Goal: Task Accomplishment & Management: Understand process/instructions

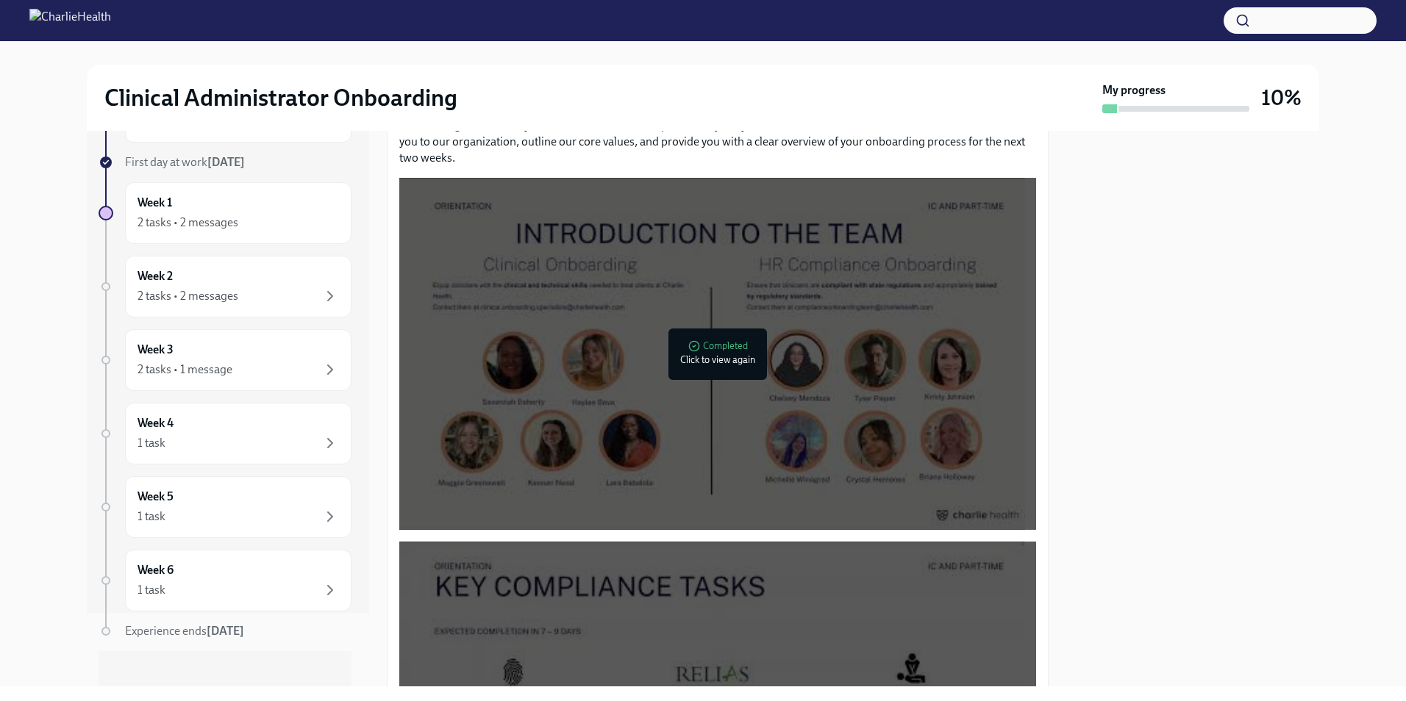
scroll to position [434, 0]
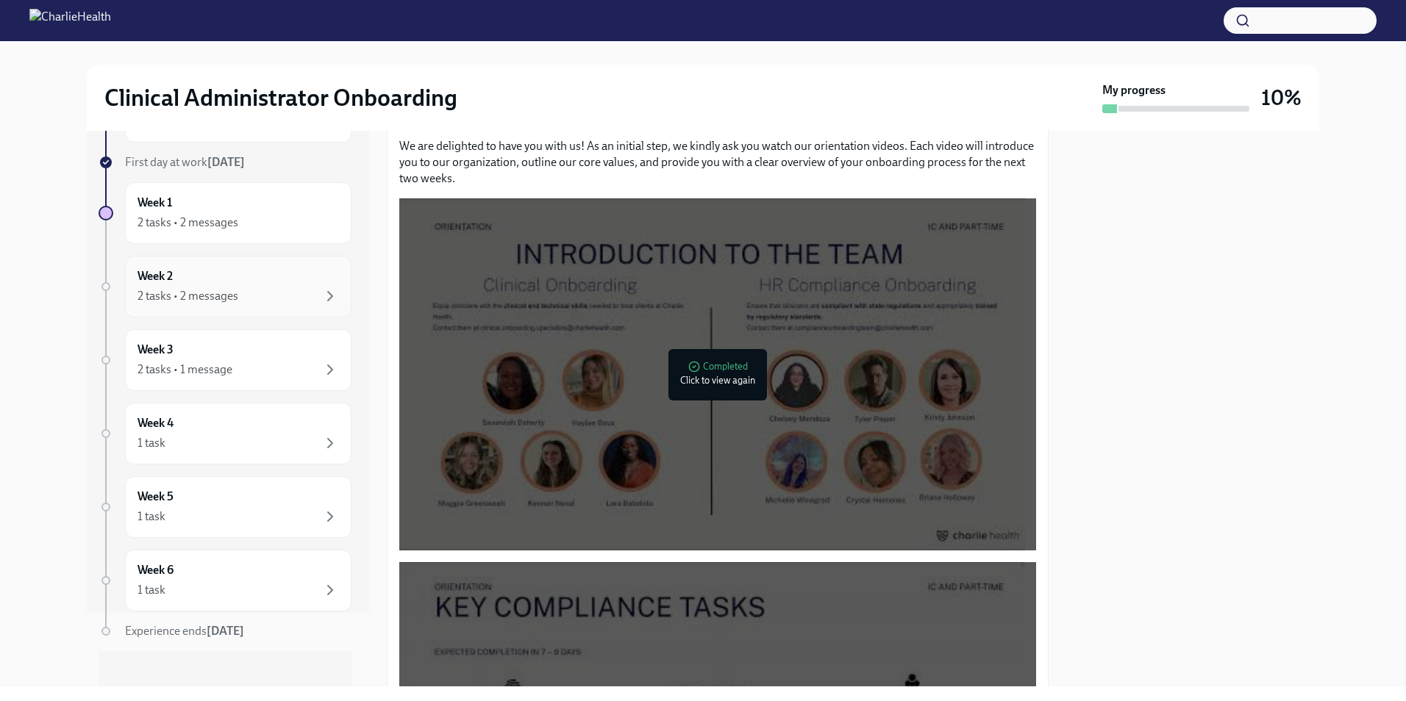
click at [244, 292] on div "2 tasks • 2 messages" at bounding box center [238, 297] width 201 height 18
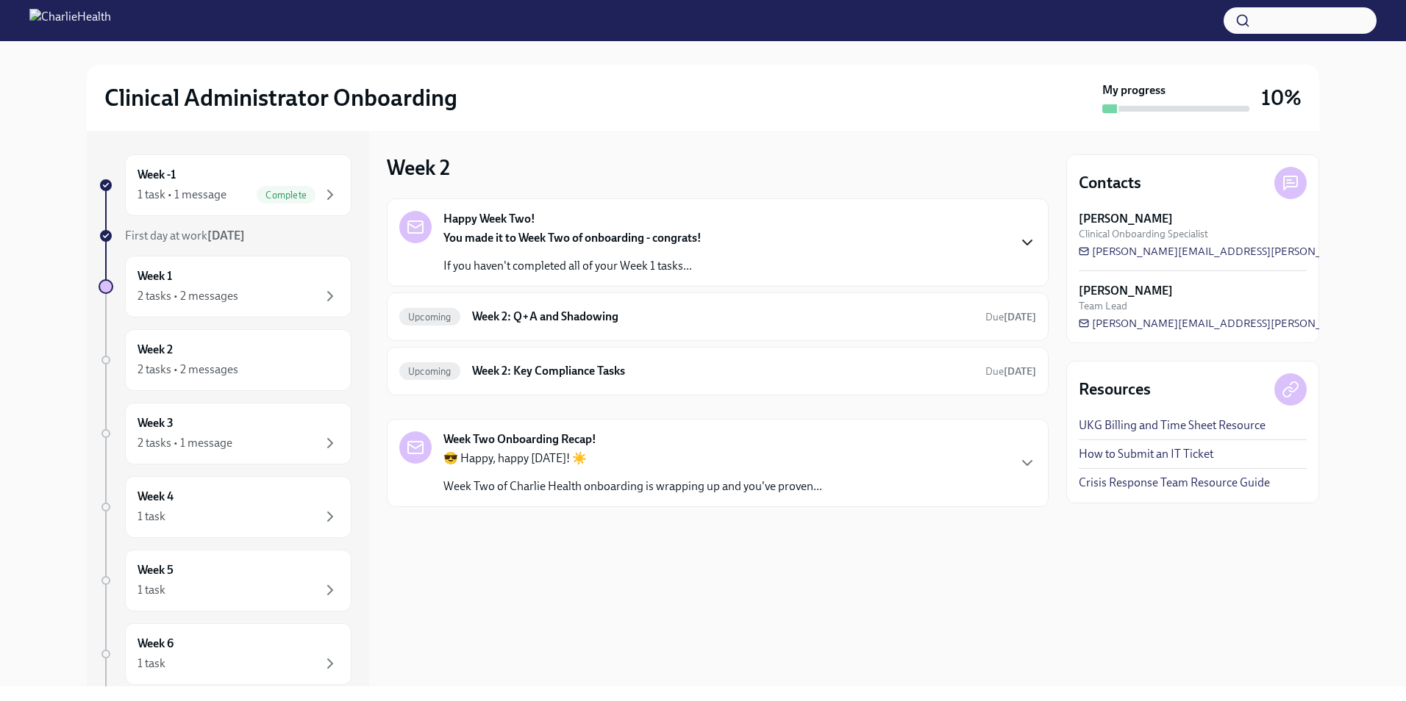
click at [1024, 243] on icon "button" at bounding box center [1027, 243] width 18 height 18
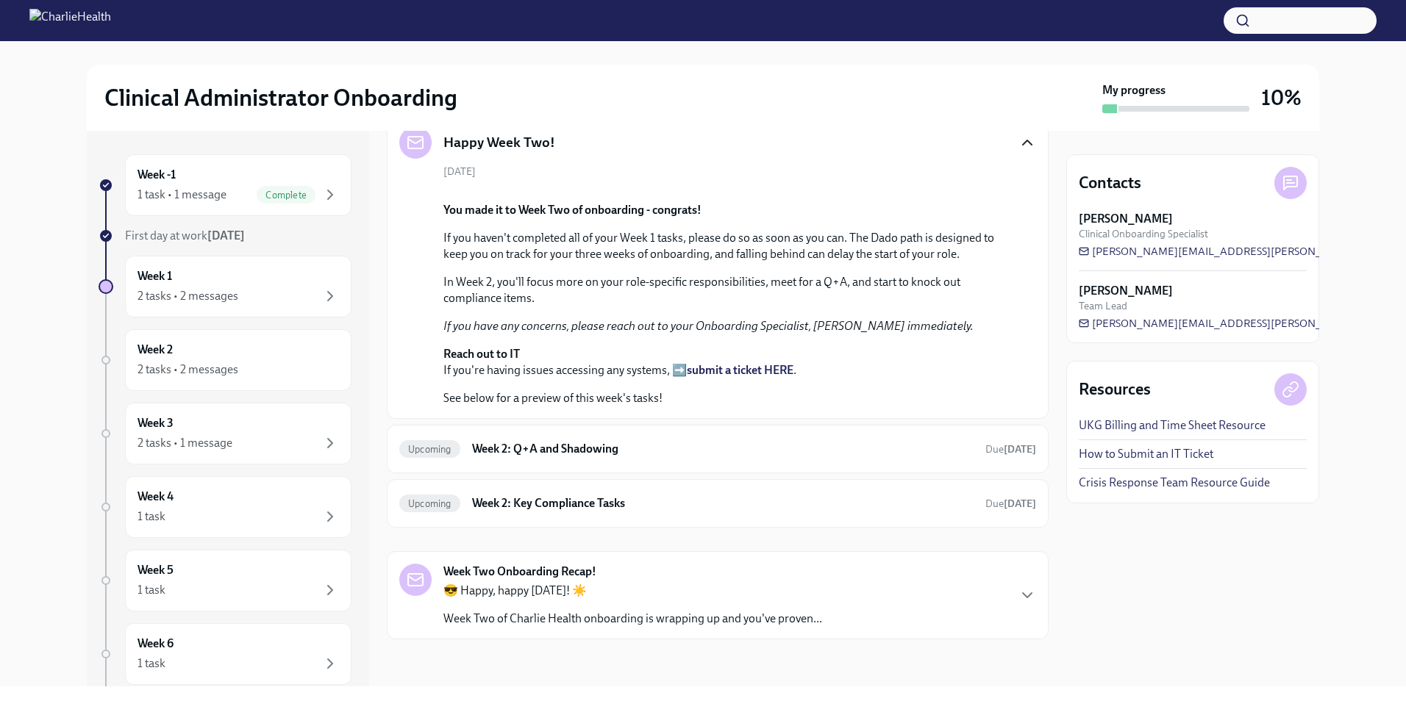
scroll to position [441, 0]
click at [788, 457] on h6 "Week 2: Q+A and Shadowing" at bounding box center [722, 449] width 501 height 16
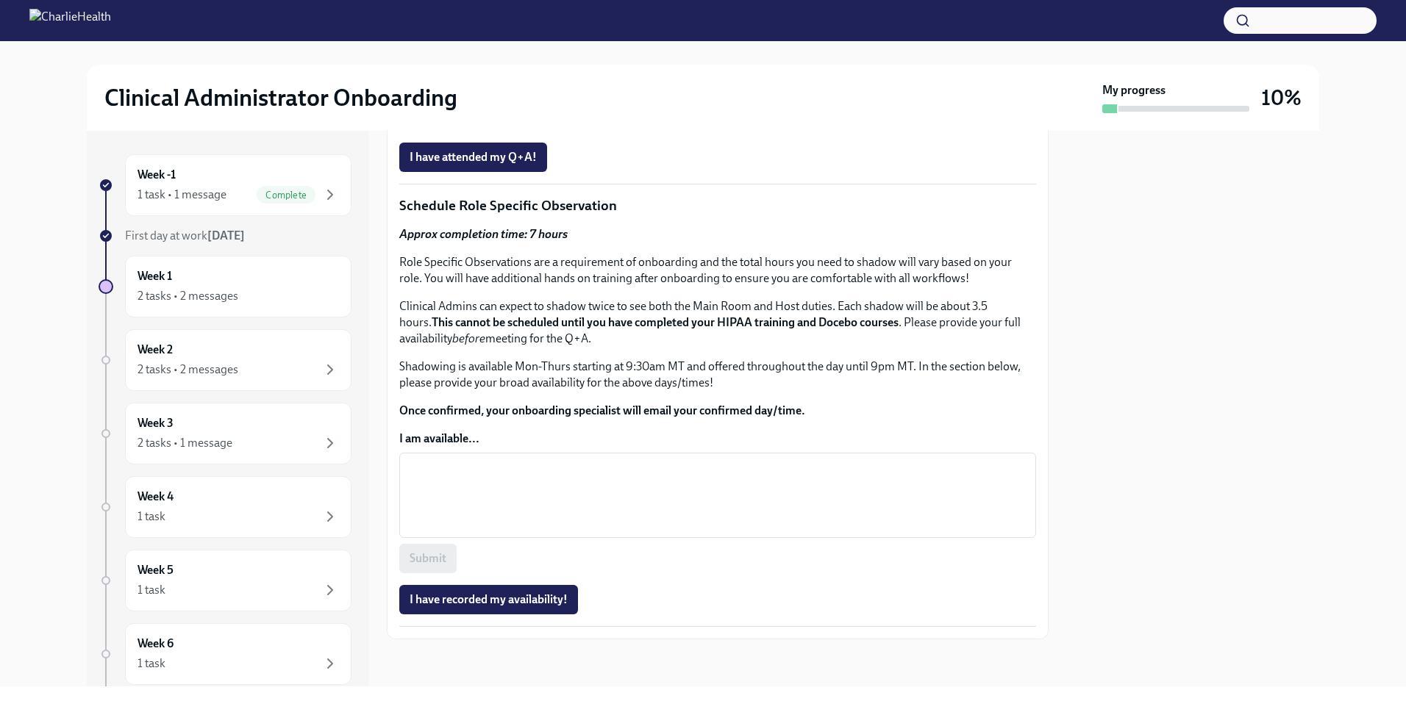
scroll to position [825, 0]
click at [299, 438] on div "2 tasks • 1 message" at bounding box center [238, 444] width 201 height 18
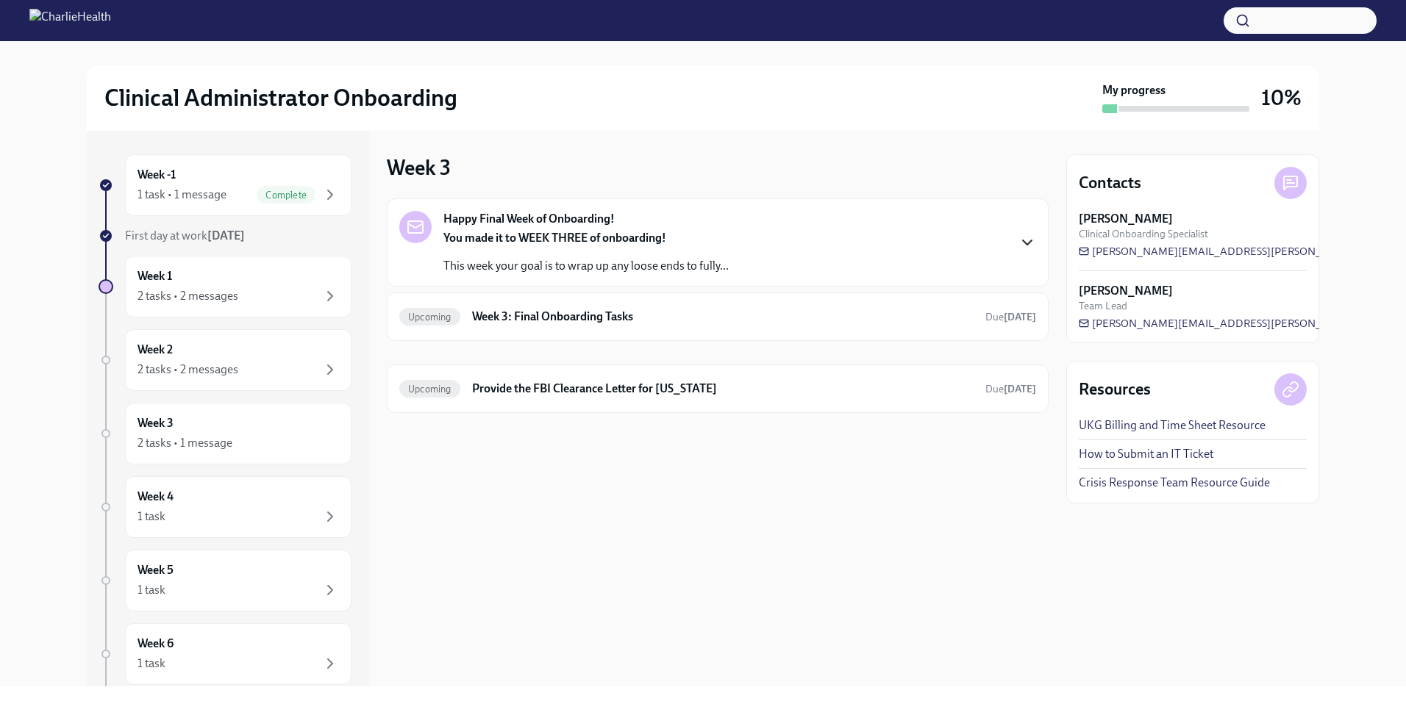
click at [1028, 246] on icon "button" at bounding box center [1027, 243] width 18 height 18
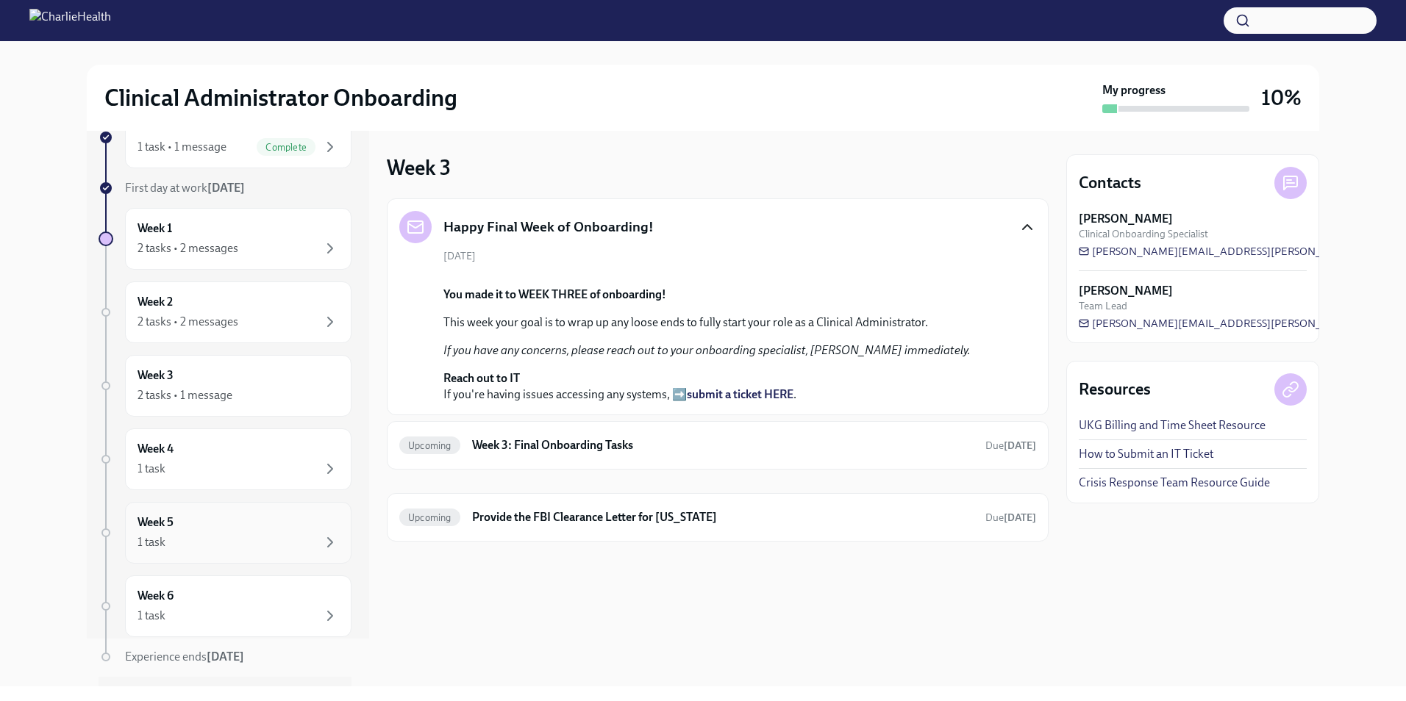
scroll to position [74, 0]
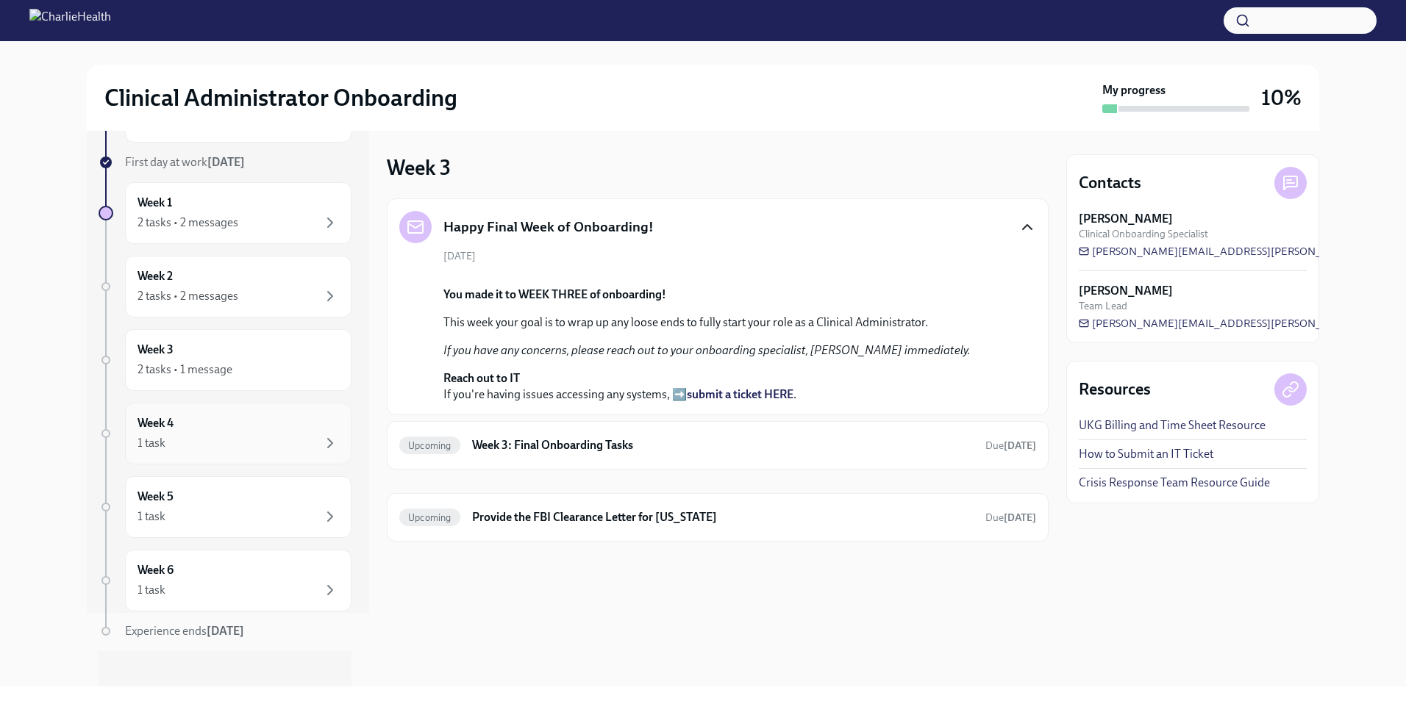
click at [290, 443] on div "1 task" at bounding box center [238, 444] width 201 height 18
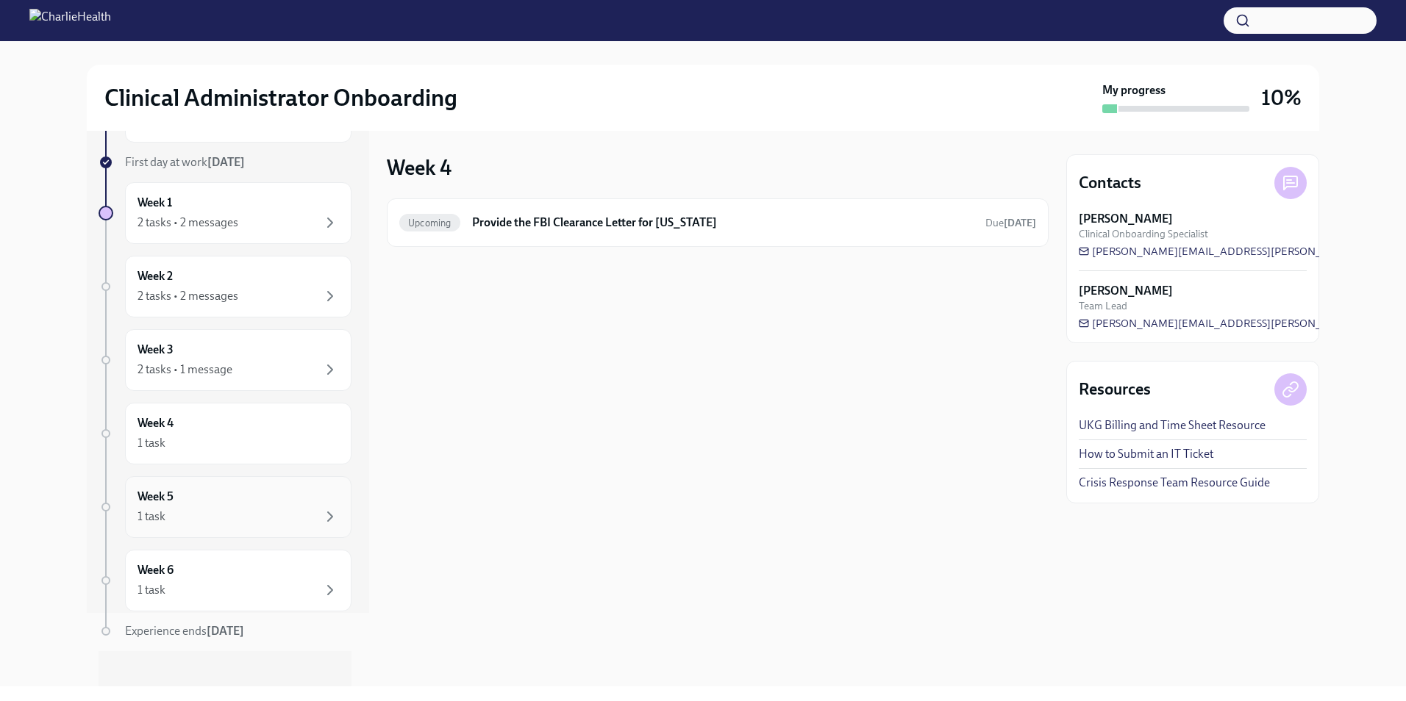
click at [295, 506] on div "Week 5 1 task" at bounding box center [238, 507] width 201 height 37
click at [296, 572] on div "Week 6 1 task" at bounding box center [238, 581] width 201 height 37
click at [293, 432] on div "Week 4 1 task" at bounding box center [238, 433] width 201 height 37
click at [321, 371] on icon "button" at bounding box center [330, 370] width 18 height 18
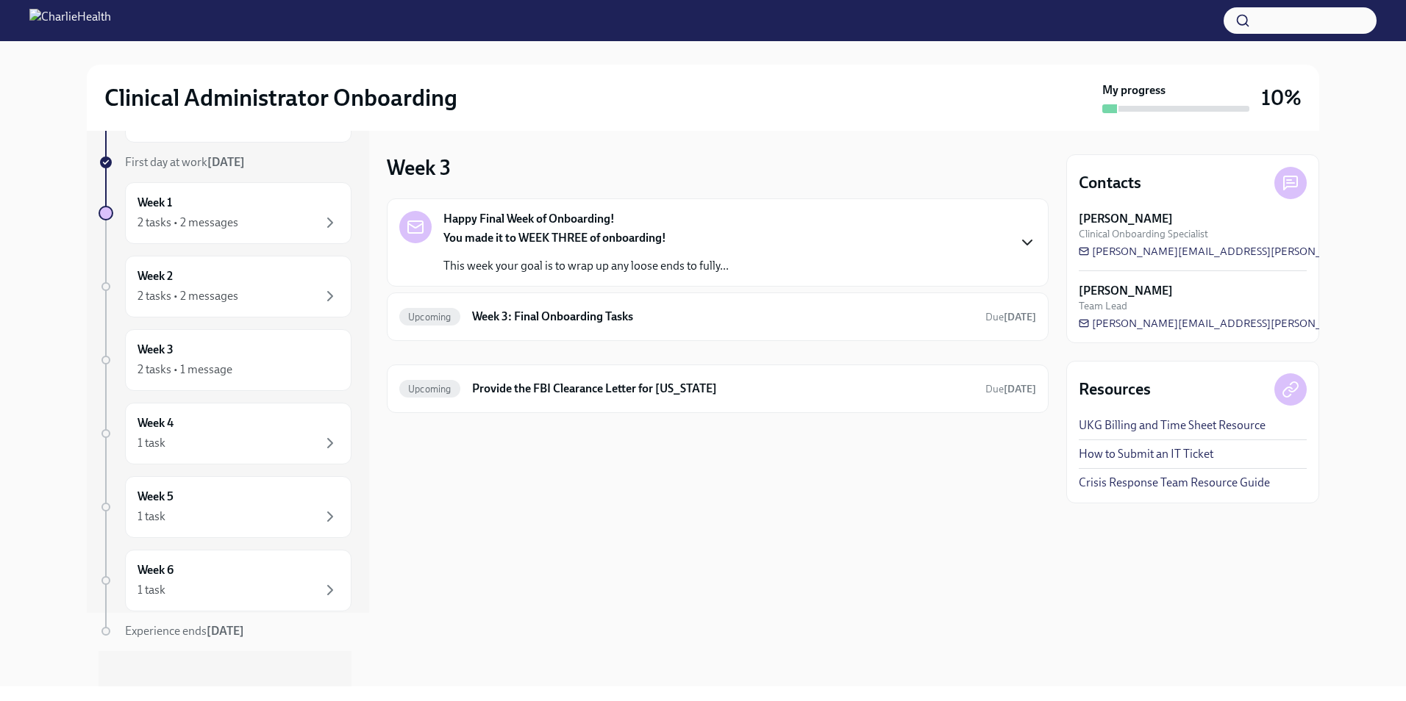
click at [1025, 241] on icon "button" at bounding box center [1027, 243] width 18 height 18
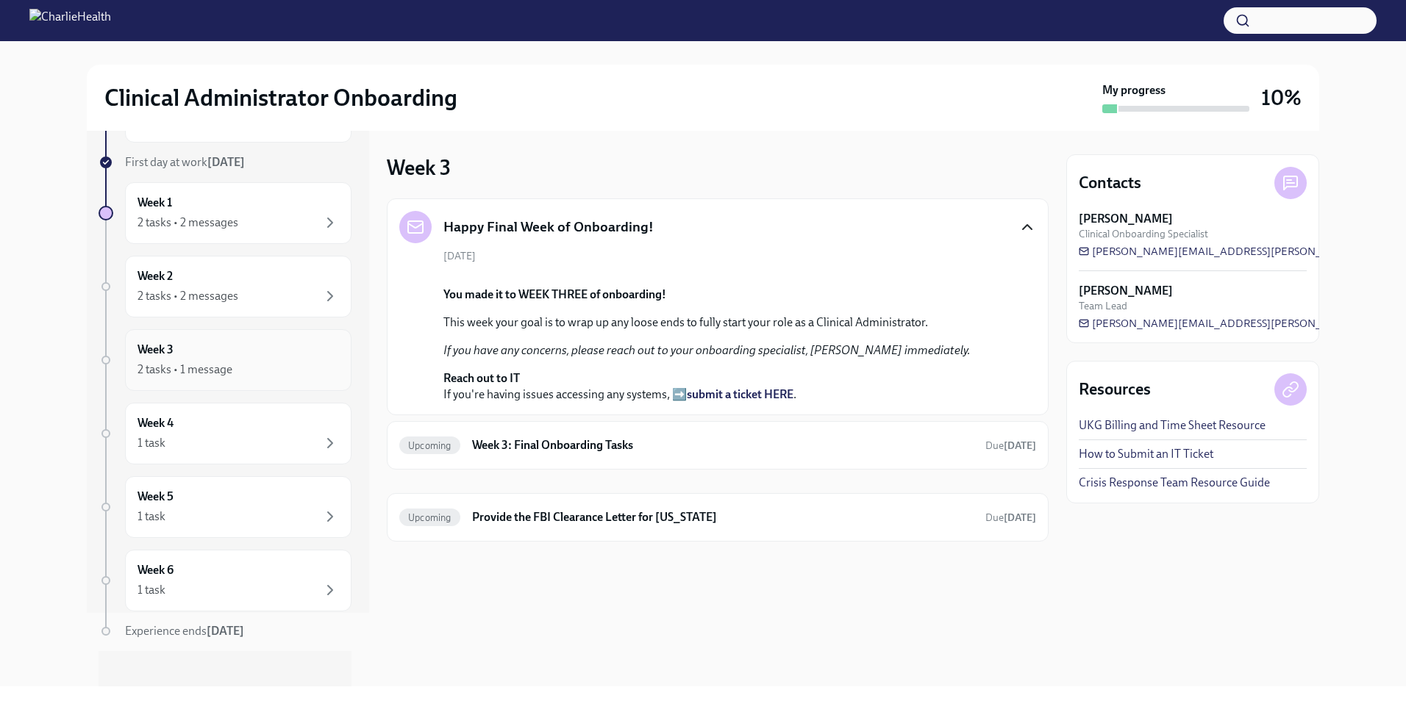
click at [249, 363] on div "2 tasks • 1 message" at bounding box center [238, 370] width 201 height 18
click at [321, 294] on icon "button" at bounding box center [330, 297] width 18 height 18
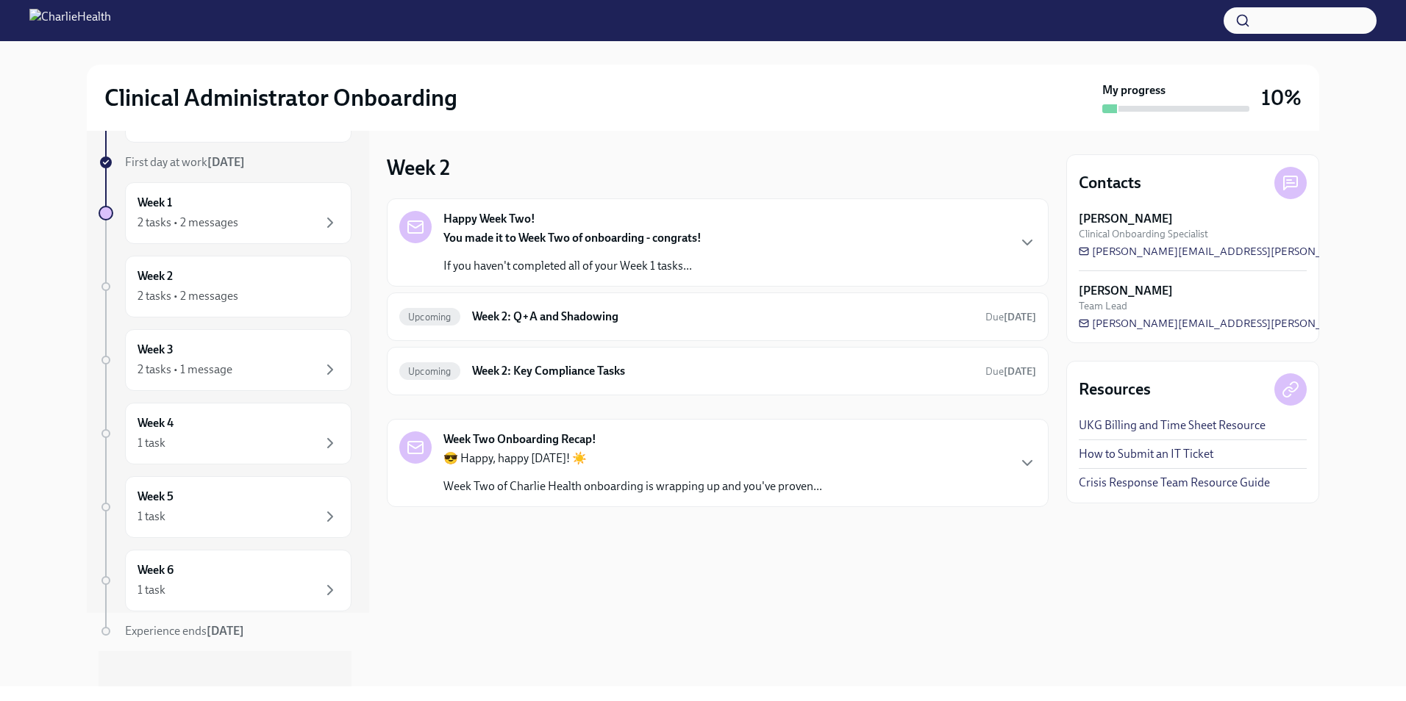
click at [977, 243] on div "Happy Week Two! You made it to Week Two of onboarding - congrats! If you haven'…" at bounding box center [717, 242] width 637 height 63
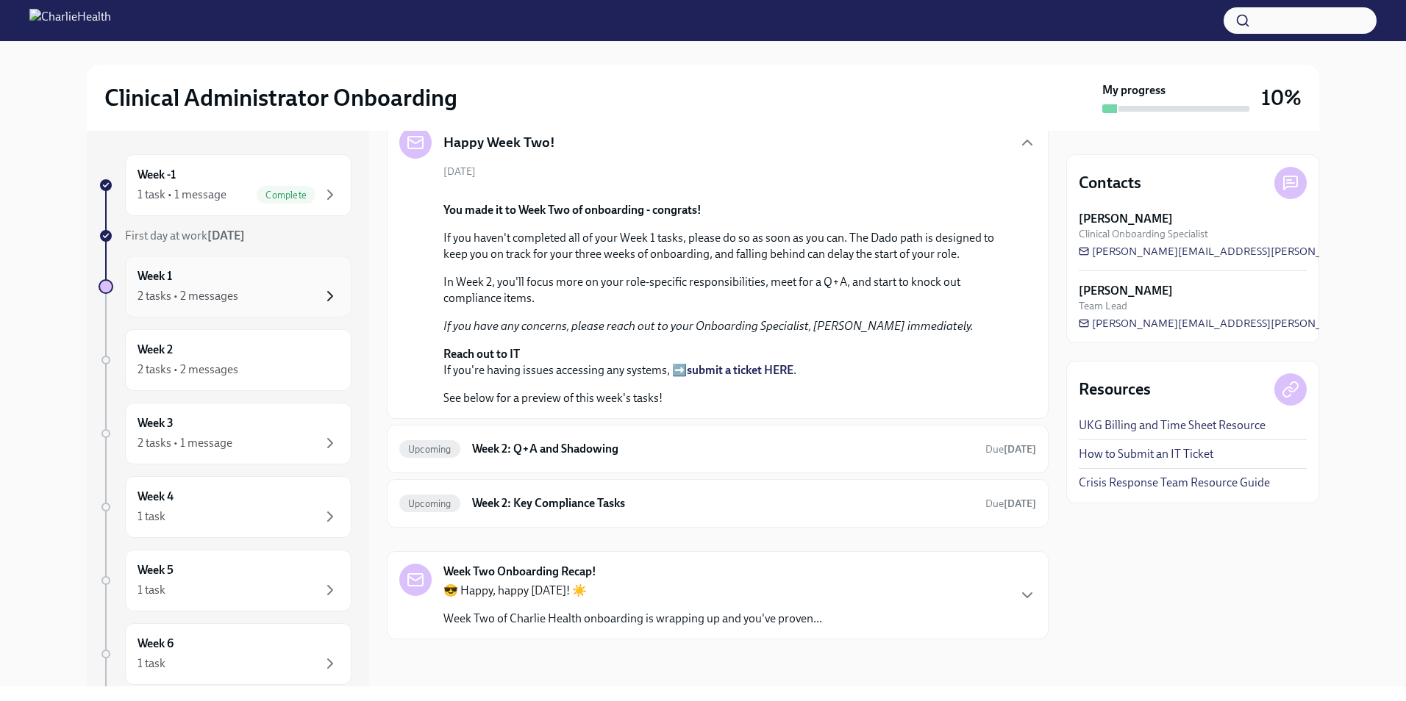
click at [321, 293] on icon "button" at bounding box center [330, 297] width 18 height 18
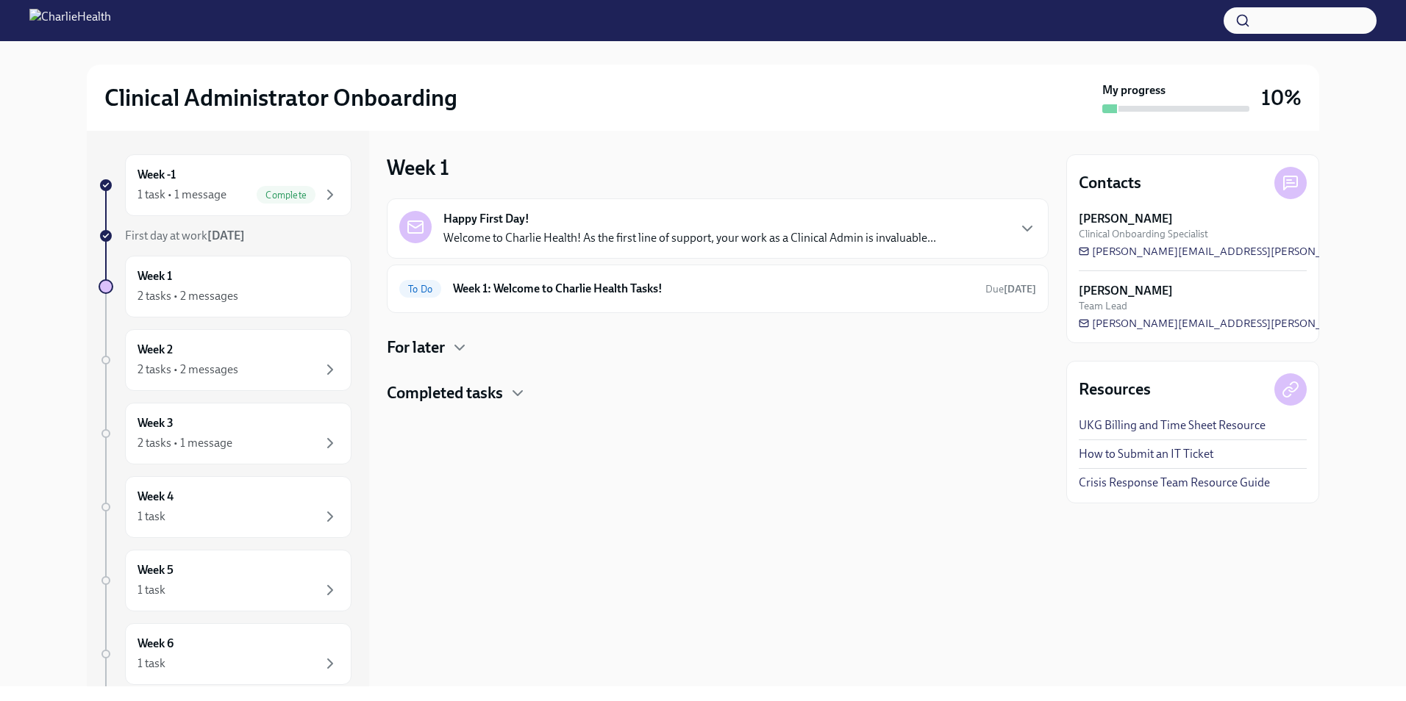
click at [995, 220] on div "Happy First Day! Welcome to Charlie Health! As the first line of support, your …" at bounding box center [717, 228] width 637 height 35
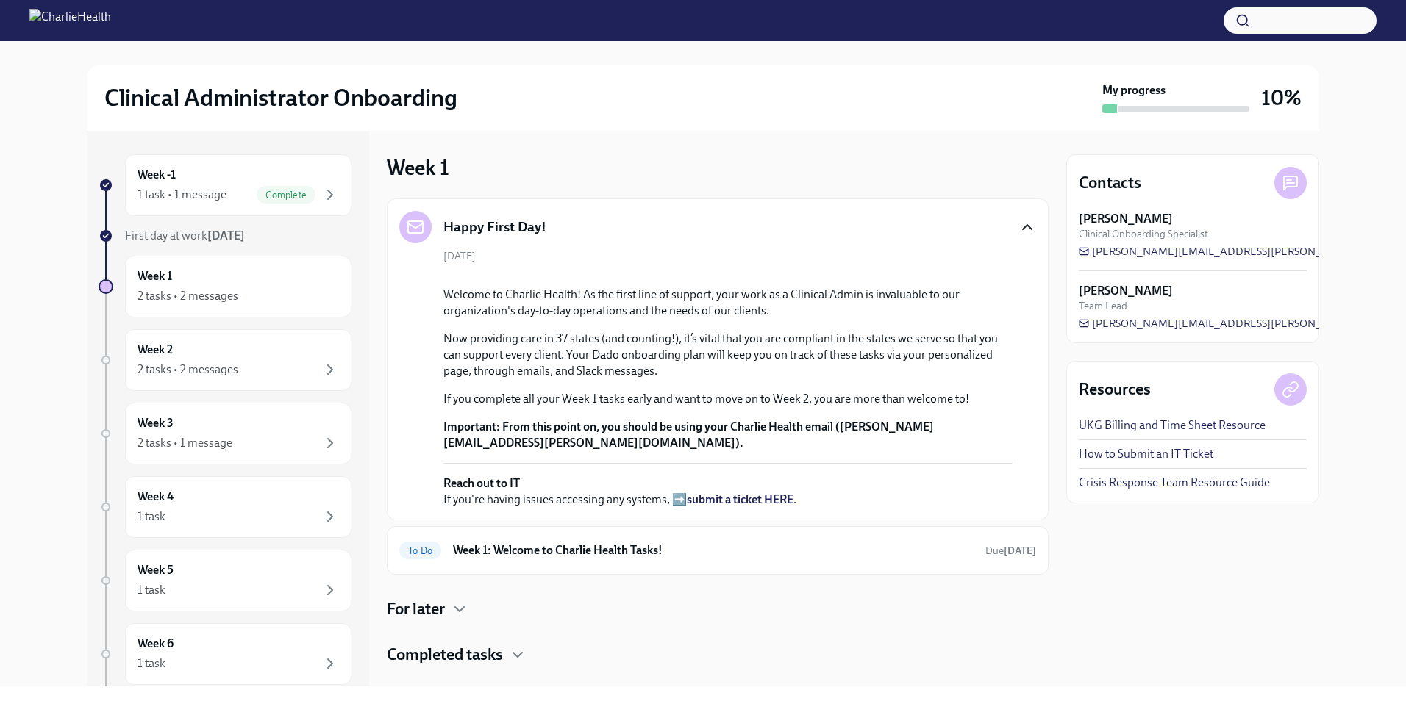
click at [1019, 230] on icon "button" at bounding box center [1027, 227] width 18 height 18
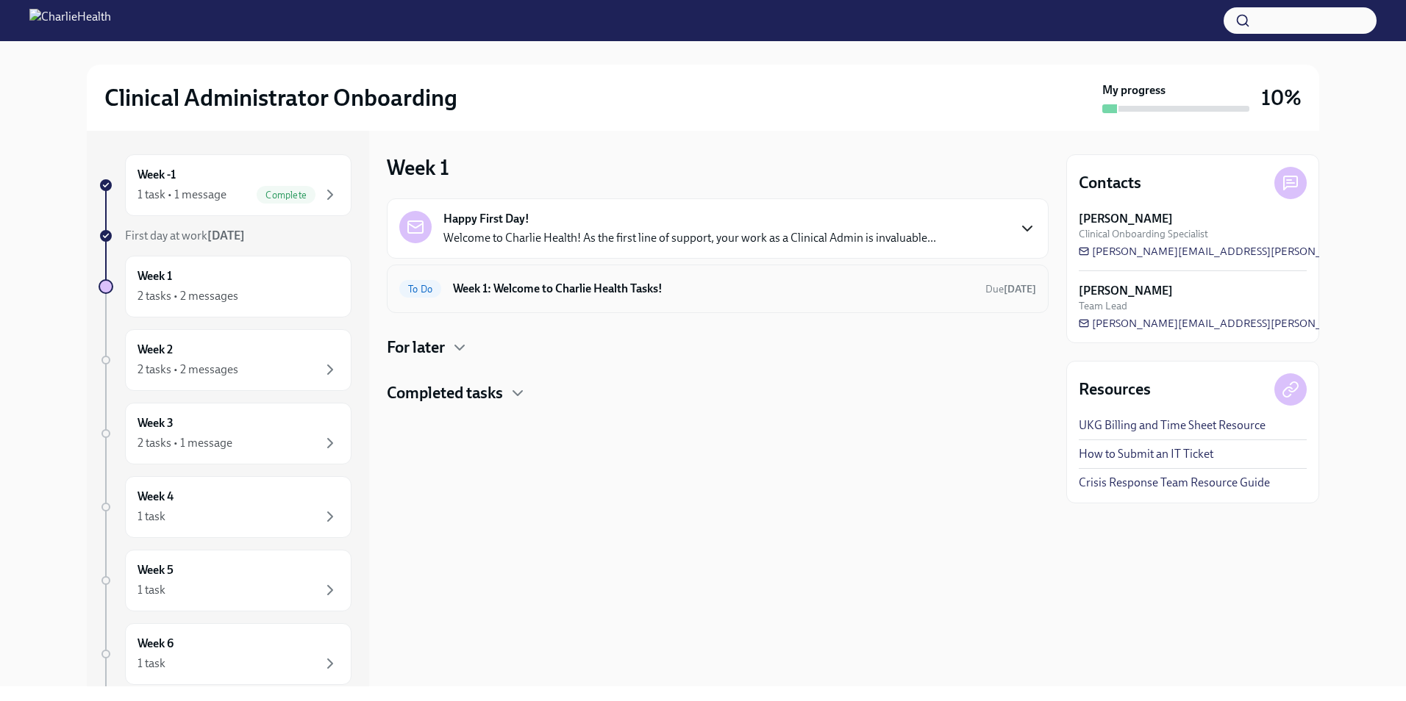
click at [576, 295] on h6 "Week 1: Welcome to Charlie Health Tasks!" at bounding box center [713, 289] width 521 height 16
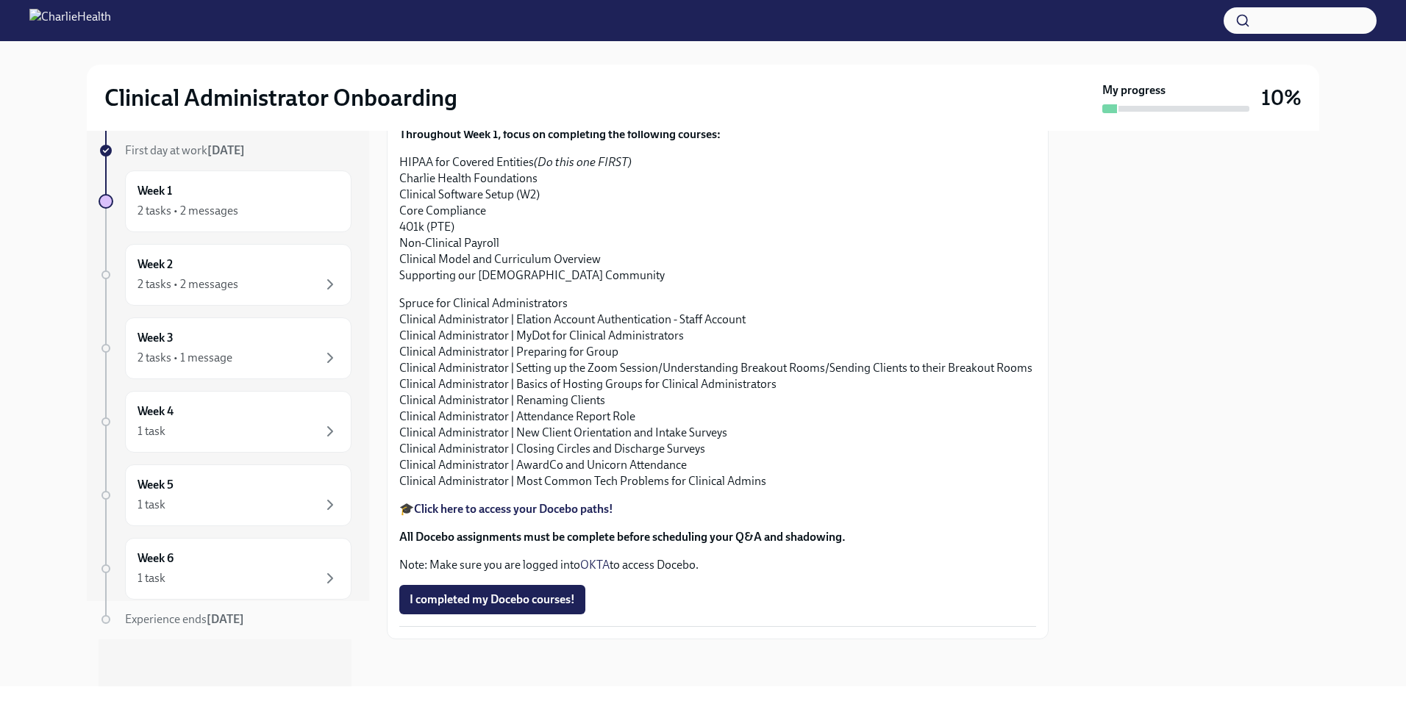
scroll to position [1463, 0]
click at [321, 288] on icon "button" at bounding box center [330, 285] width 18 height 18
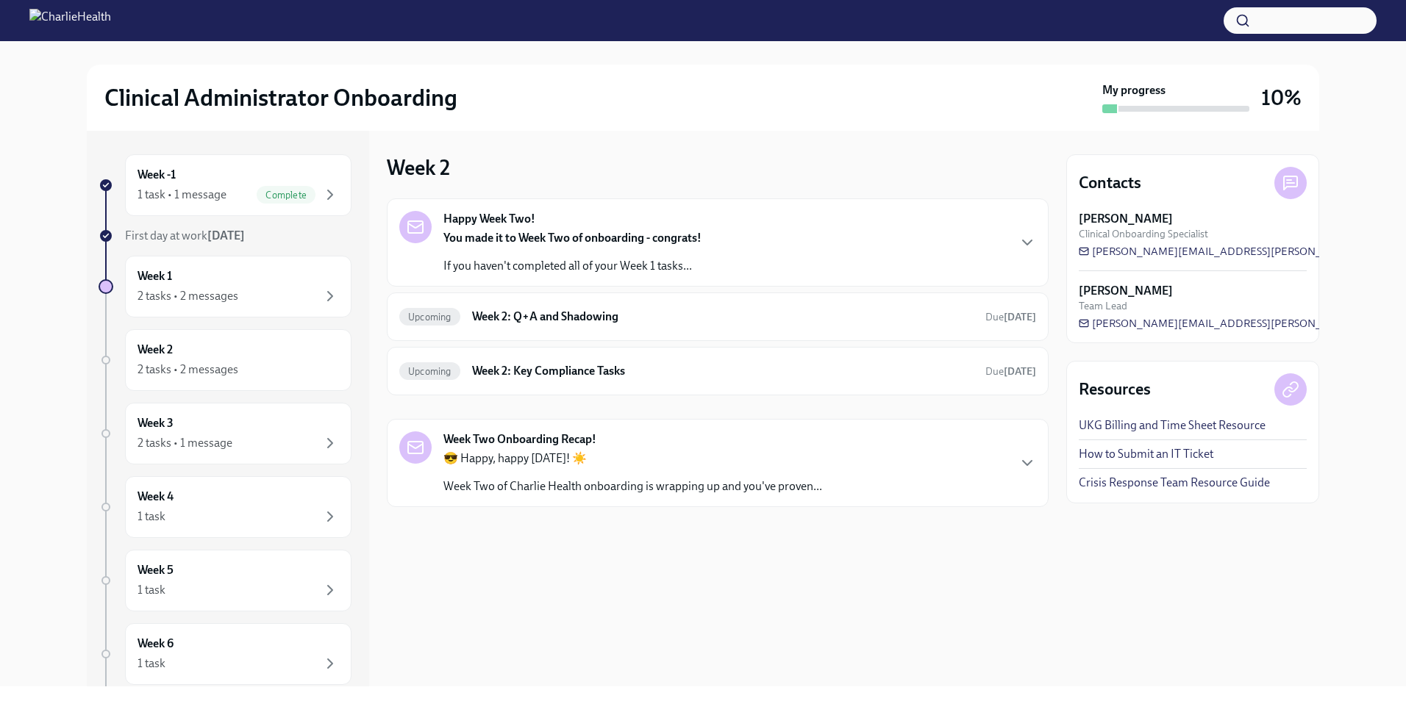
click at [935, 242] on div "Happy Week Two! You made it to Week Two of onboarding - congrats! If you haven'…" at bounding box center [717, 242] width 637 height 63
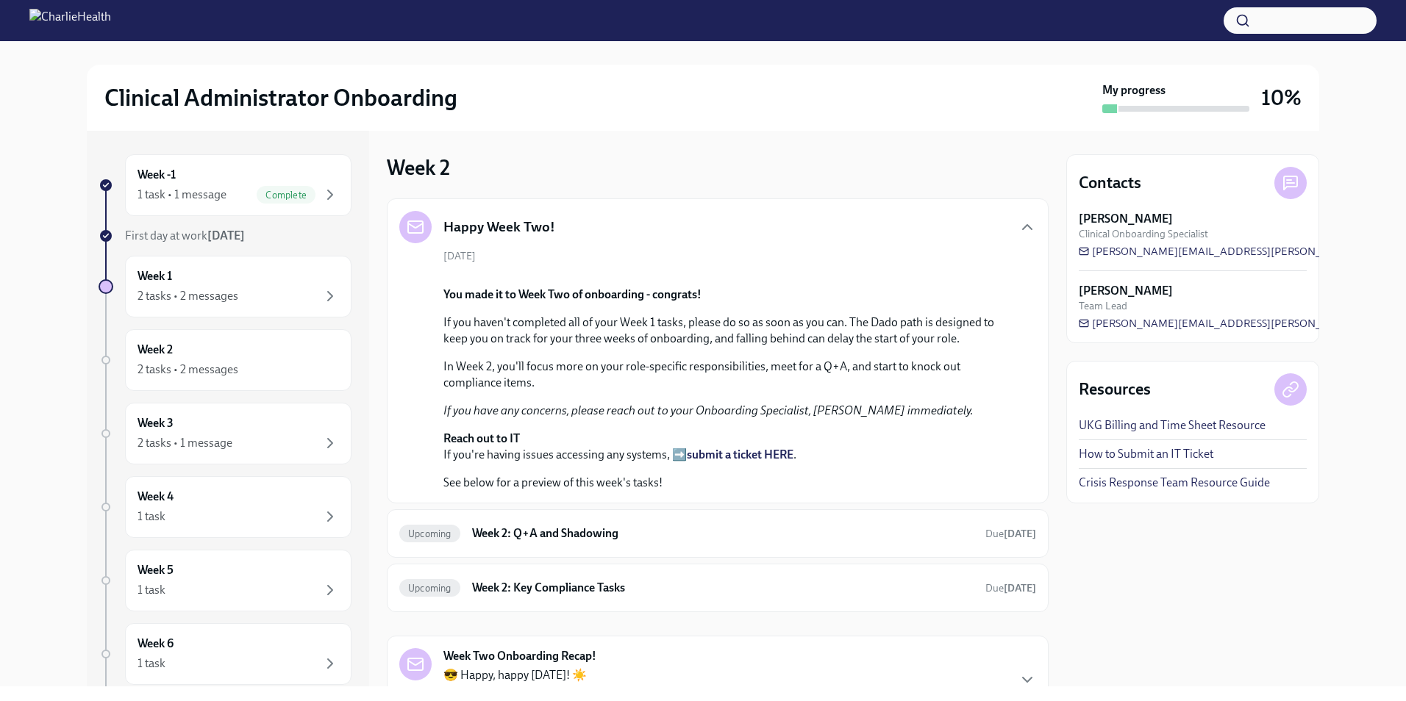
click at [959, 230] on div "Happy Week Two!" at bounding box center [717, 227] width 637 height 32
click at [1021, 230] on icon "button" at bounding box center [1027, 227] width 18 height 18
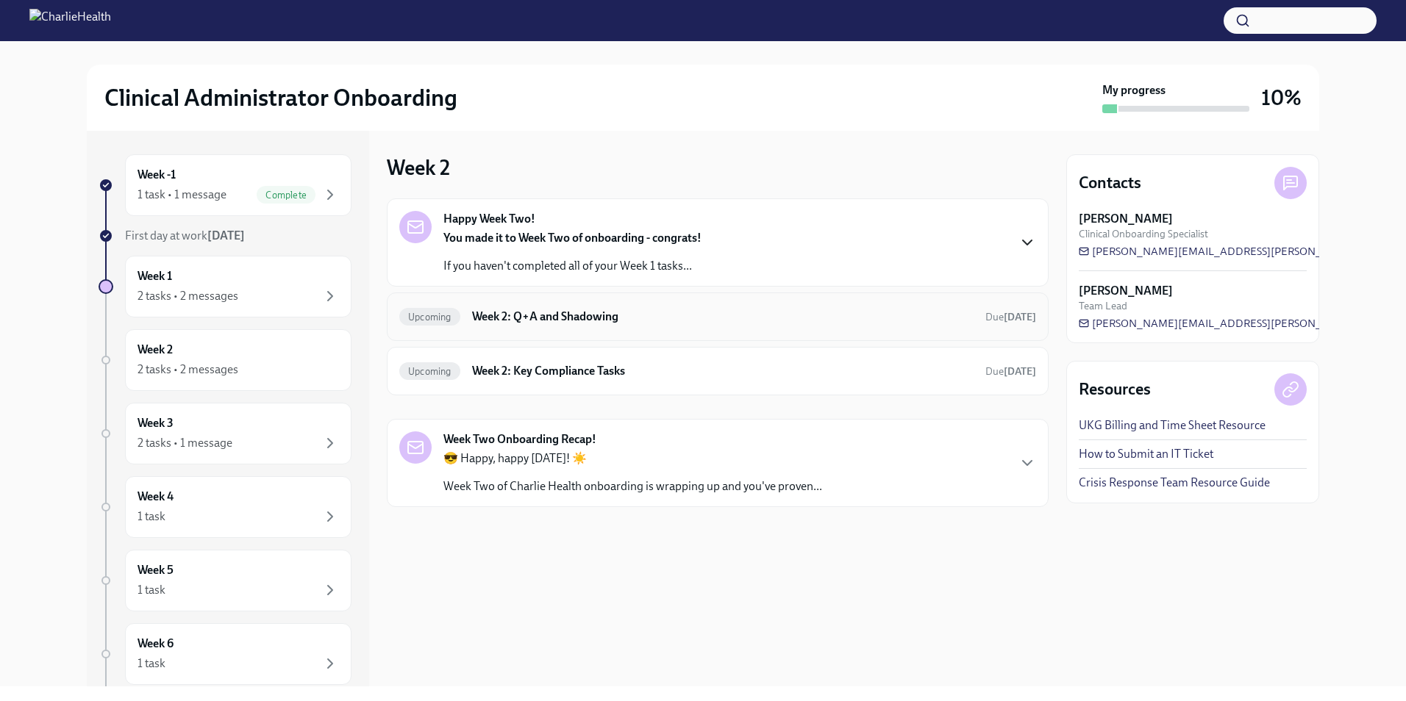
click at [766, 326] on div "Upcoming Week 2: Q+A and Shadowing Due [DATE]" at bounding box center [717, 317] width 637 height 24
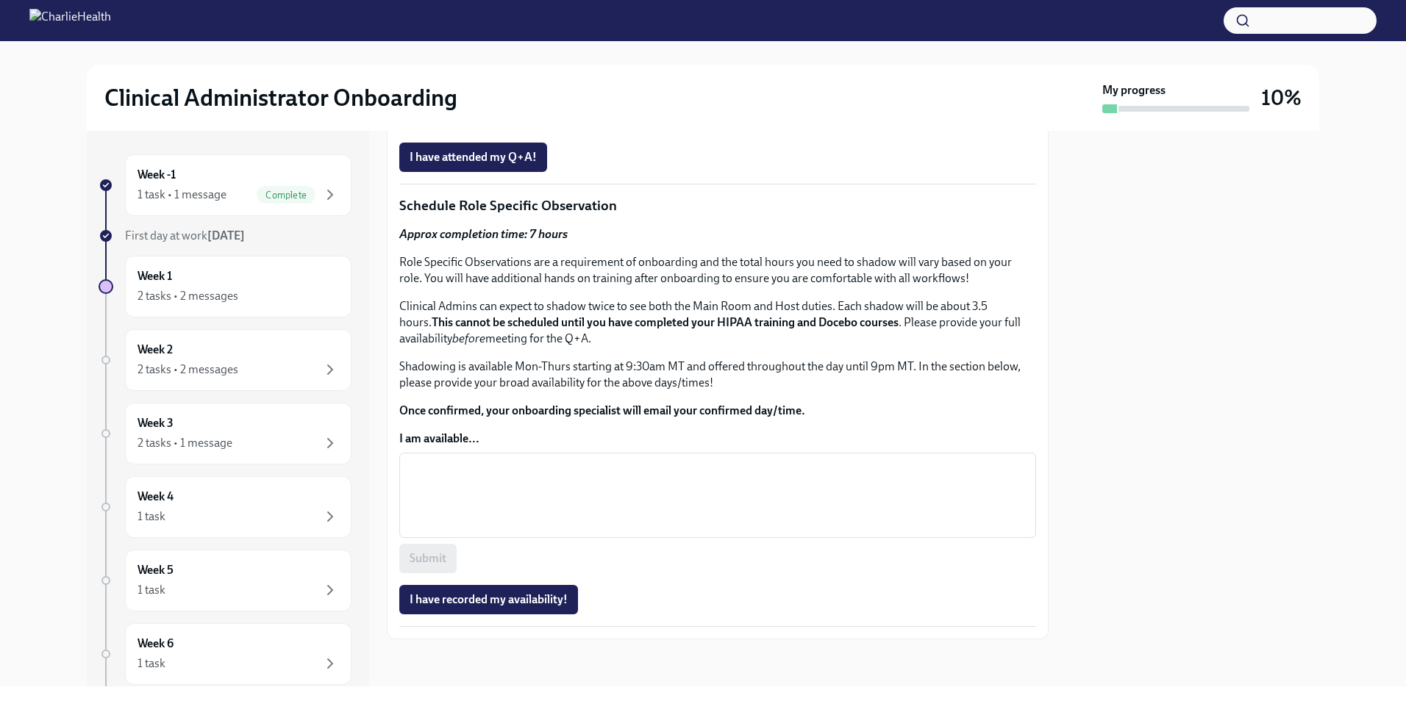
scroll to position [735, 0]
click at [299, 429] on div "Week 3 2 tasks • 1 message" at bounding box center [238, 433] width 201 height 37
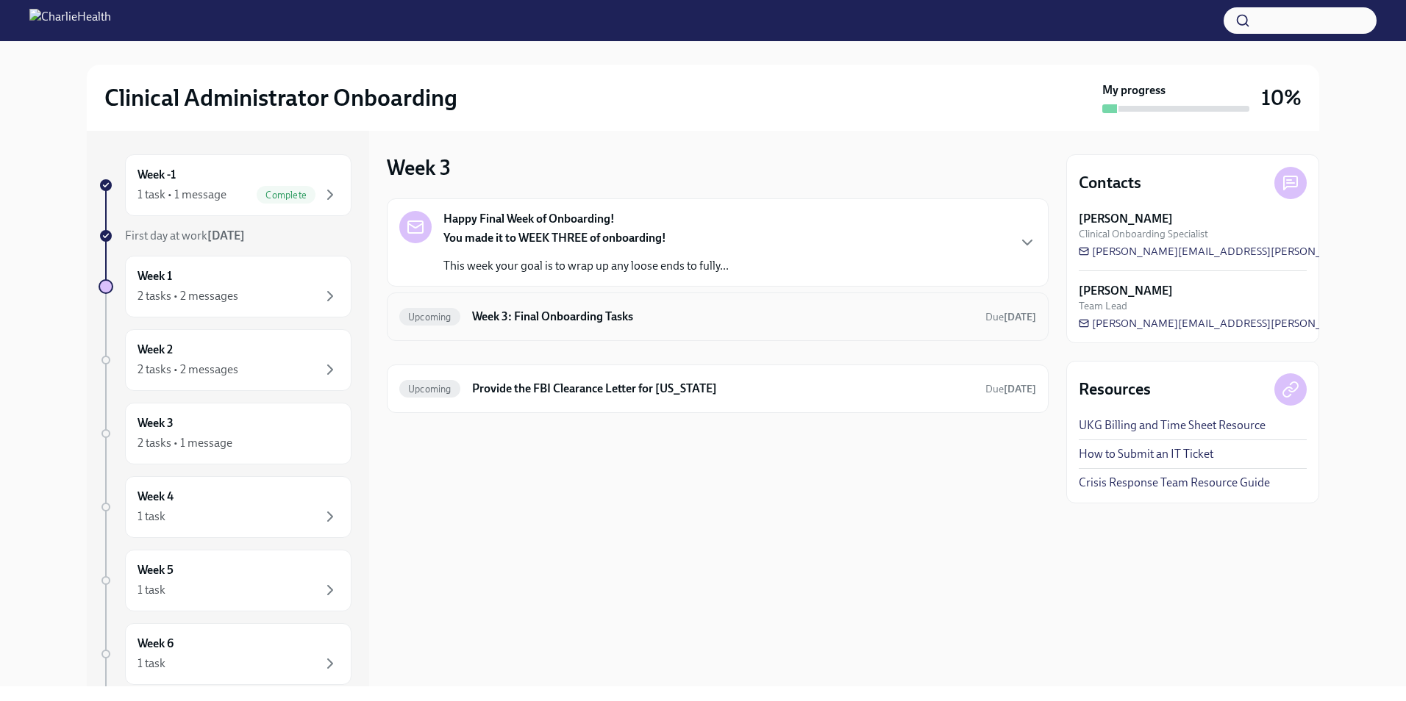
click at [951, 320] on h6 "Week 3: Final Onboarding Tasks" at bounding box center [722, 317] width 501 height 16
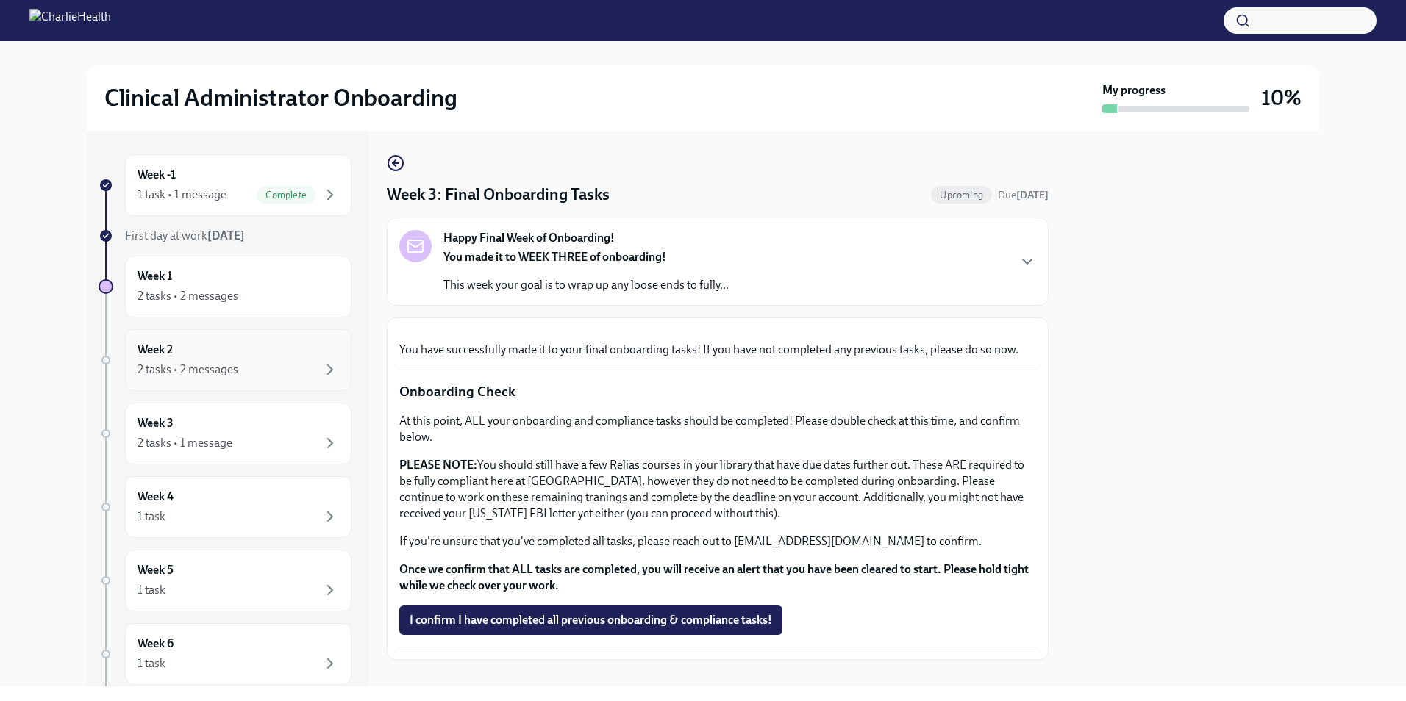
click at [264, 380] on div "Week 2 2 tasks • 2 messages" at bounding box center [238, 360] width 226 height 62
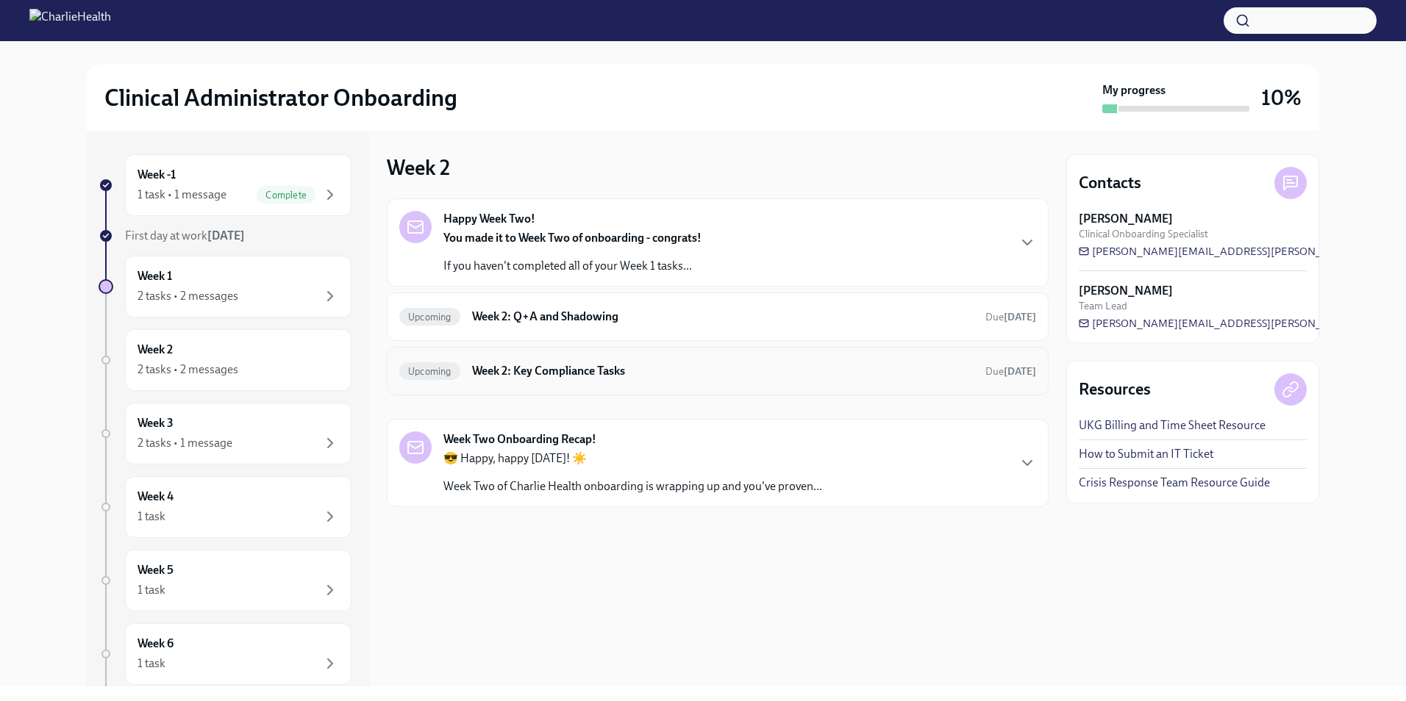
click at [657, 356] on div "Upcoming Week 2: Key Compliance Tasks Due [DATE]" at bounding box center [718, 371] width 662 height 49
click at [615, 368] on h6 "Week 2: Key Compliance Tasks" at bounding box center [722, 371] width 501 height 16
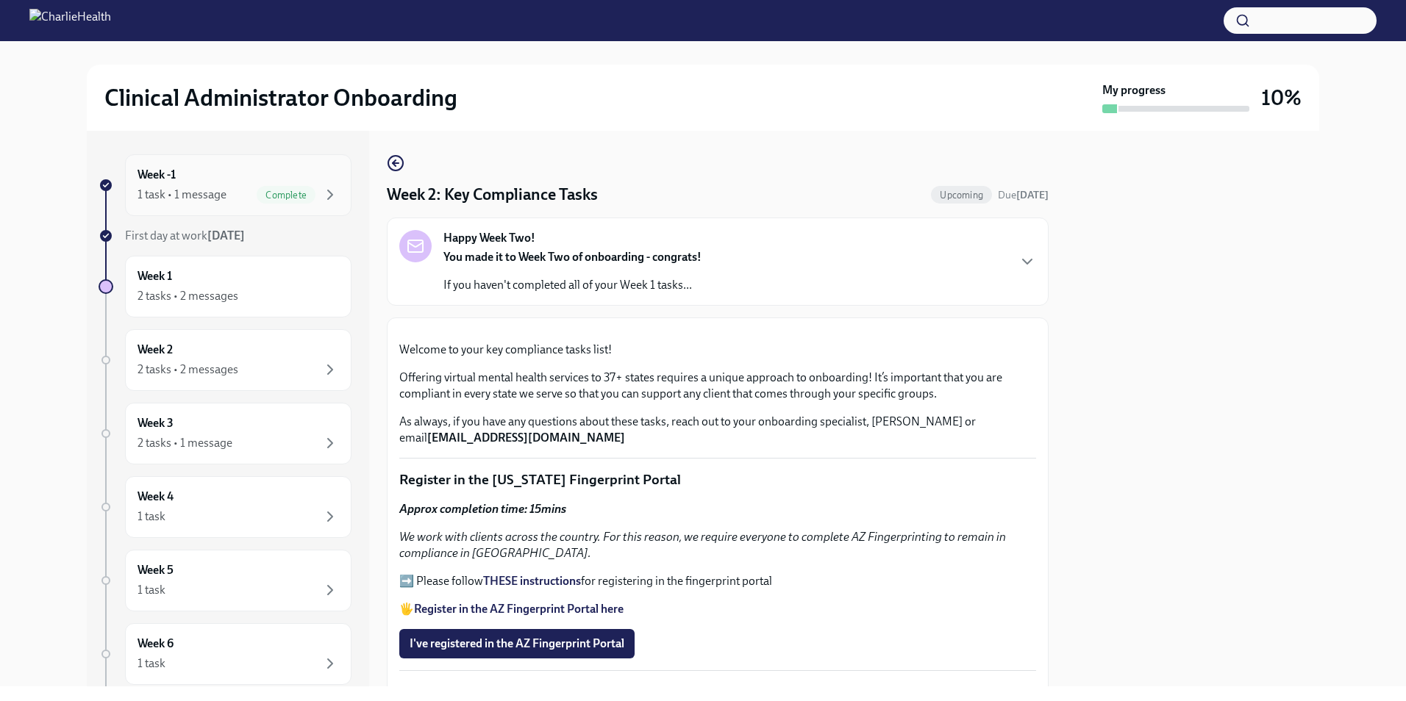
click at [224, 199] on div "1 task • 1 message" at bounding box center [182, 195] width 89 height 16
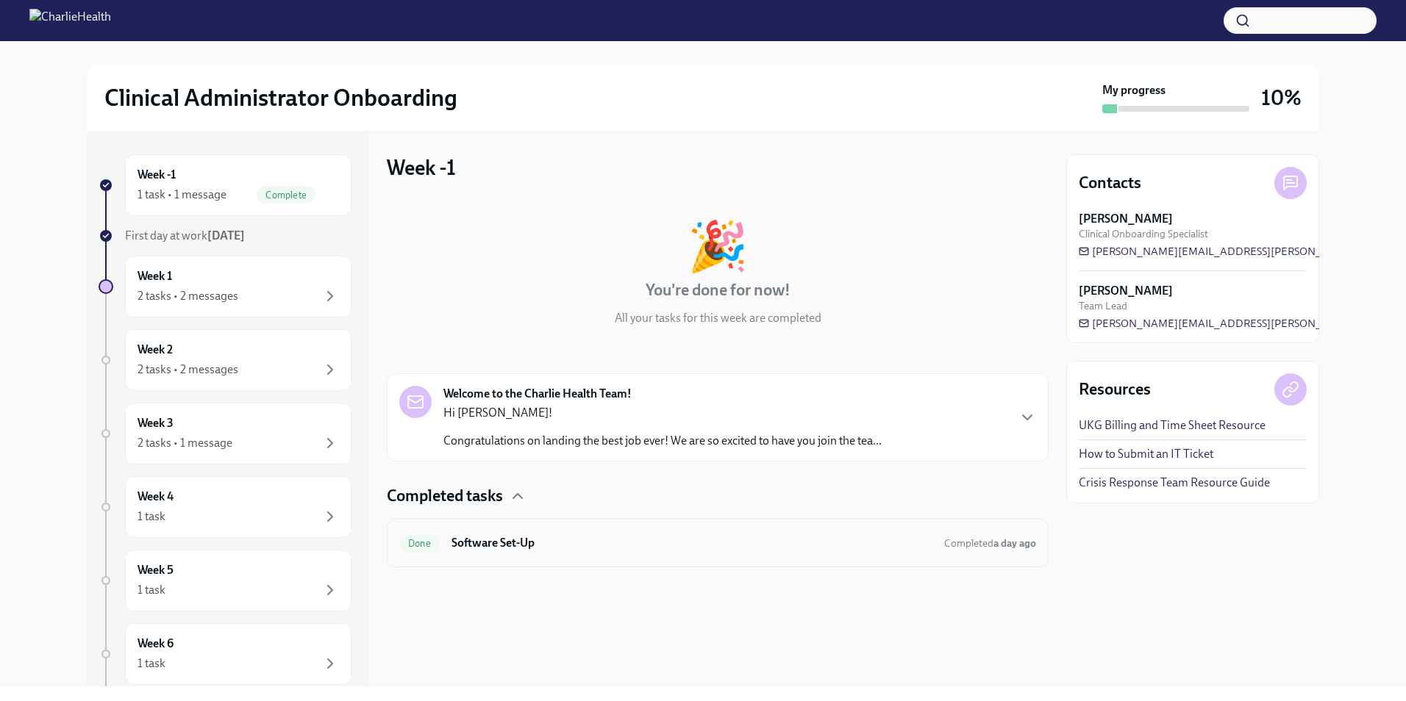
click at [875, 543] on h6 "Software Set-Up" at bounding box center [691, 543] width 481 height 16
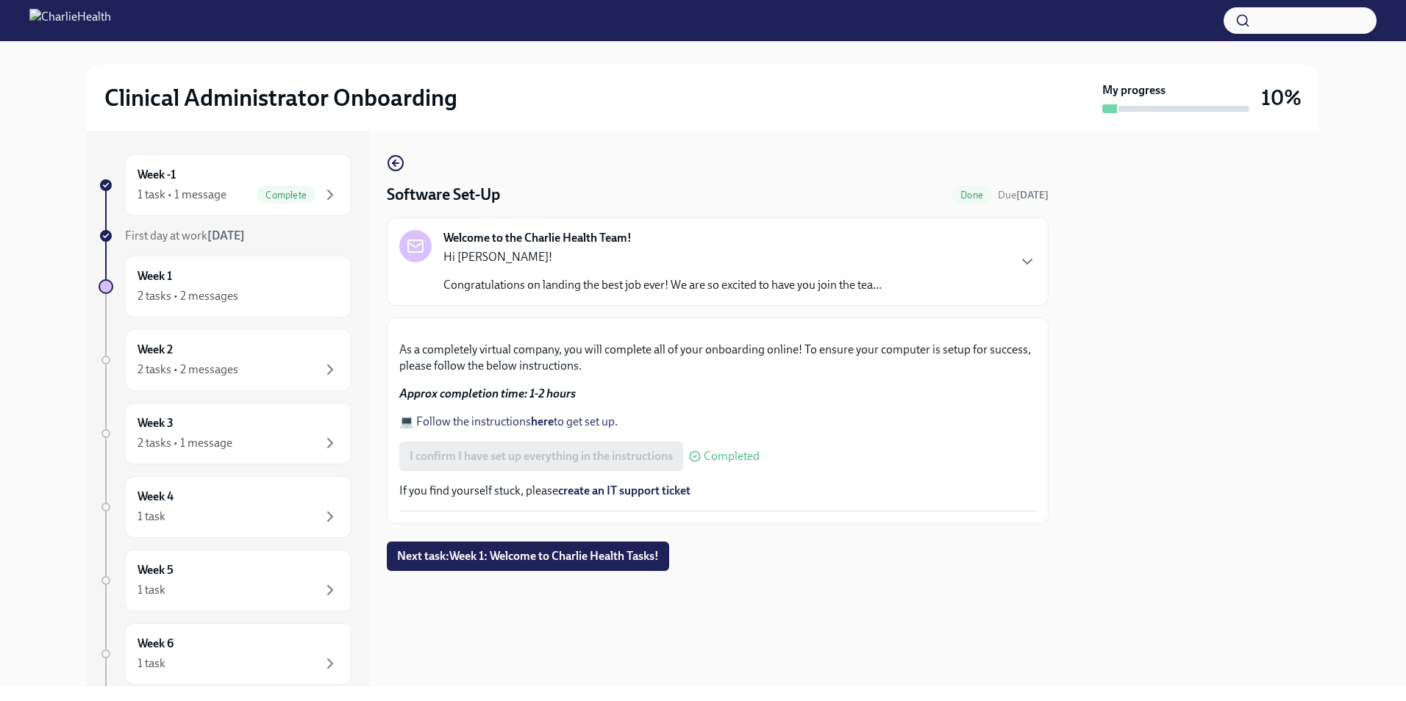
scroll to position [349, 0]
click at [220, 279] on div "Week 1 2 tasks • 2 messages" at bounding box center [238, 286] width 201 height 37
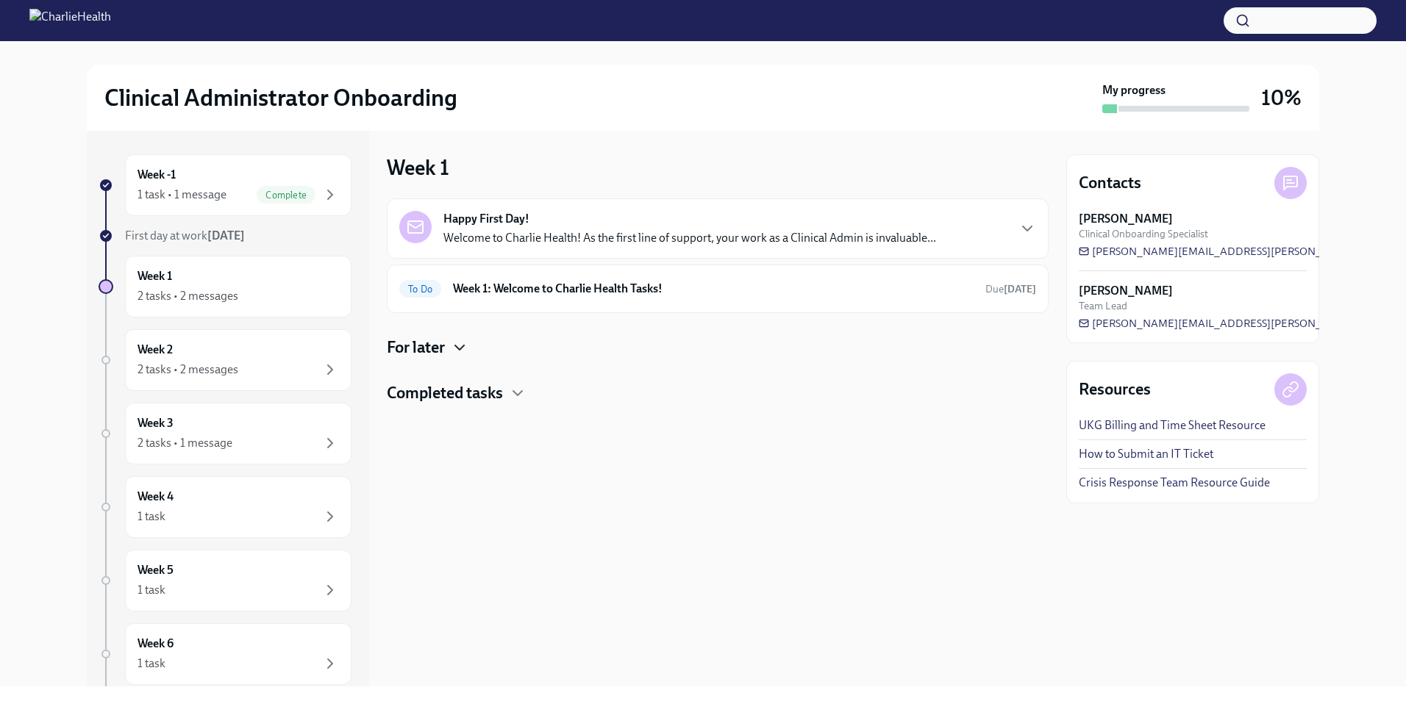
click at [459, 348] on icon "button" at bounding box center [459, 348] width 9 height 4
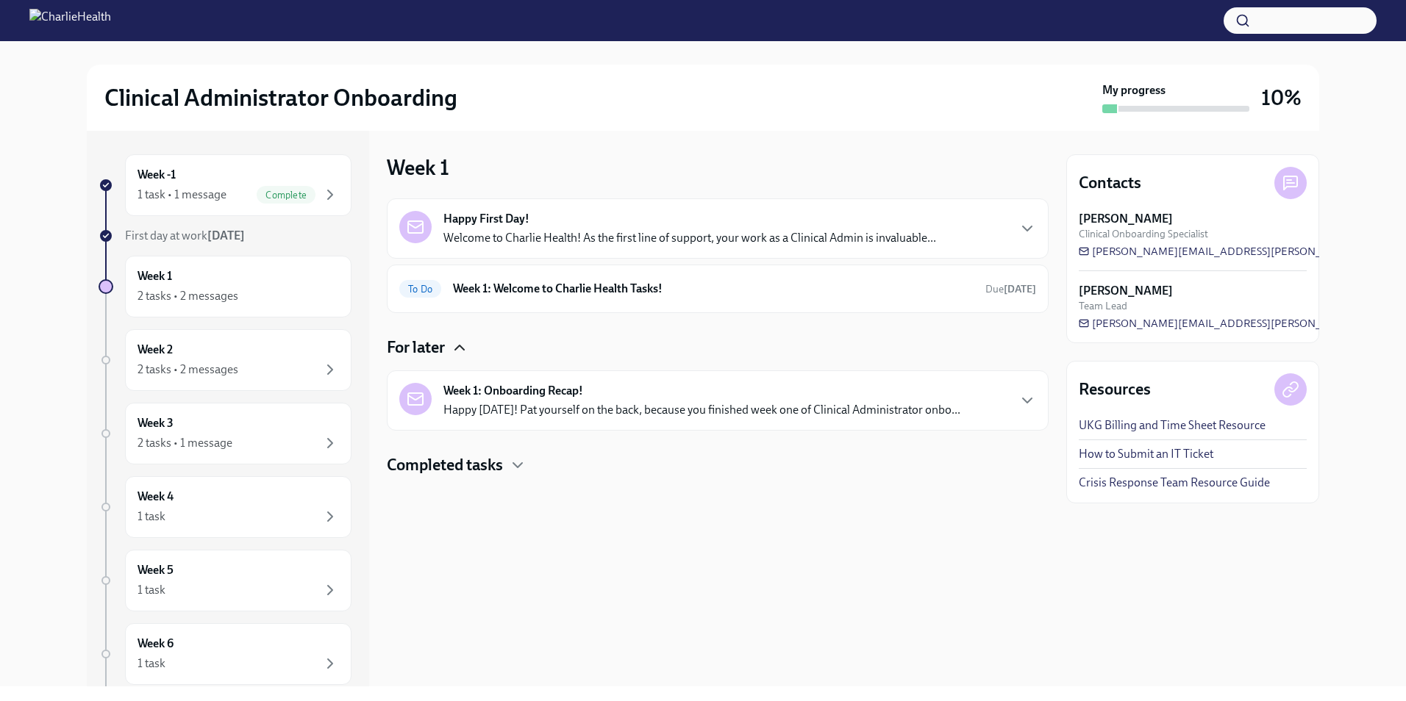
click at [638, 410] on p "Happy [DATE]! Pat yourself on the back, because you finished week one of Clinic…" at bounding box center [701, 410] width 517 height 16
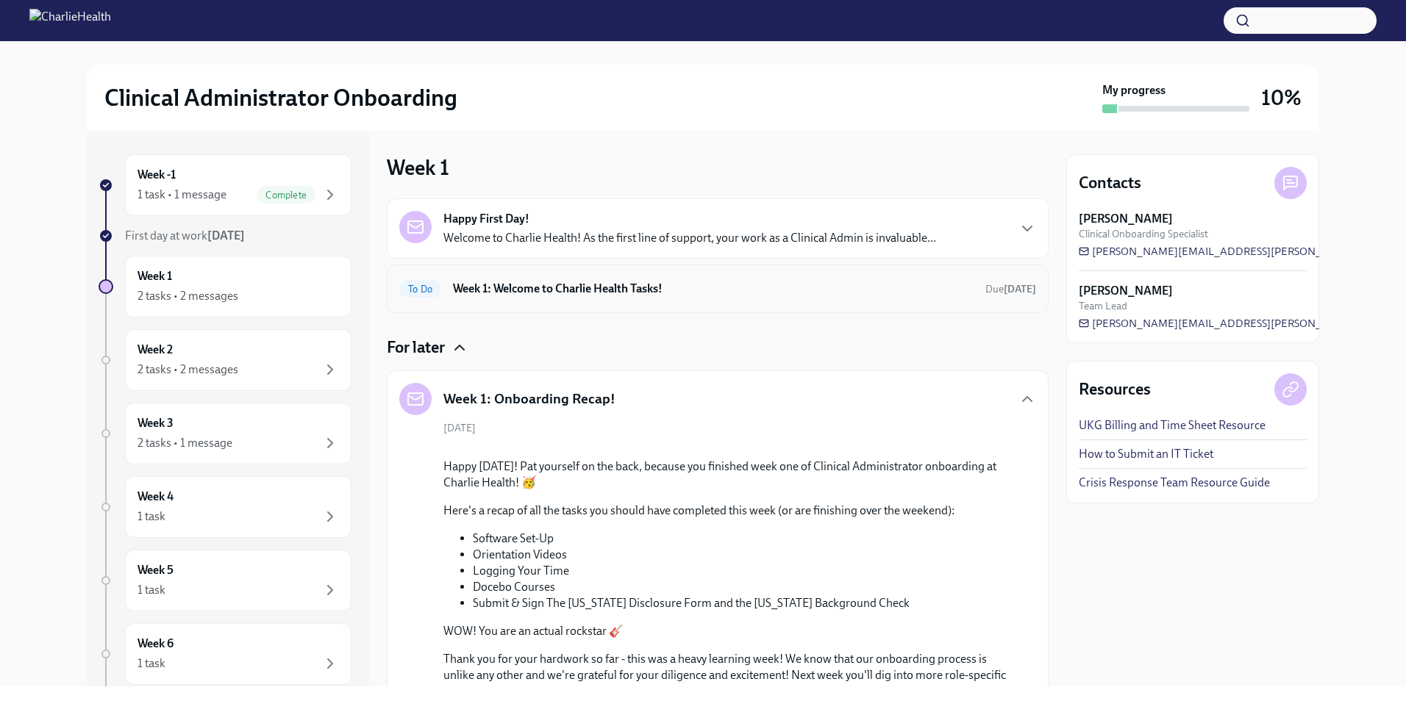
click at [766, 288] on h6 "Week 1: Welcome to Charlie Health Tasks!" at bounding box center [713, 289] width 521 height 16
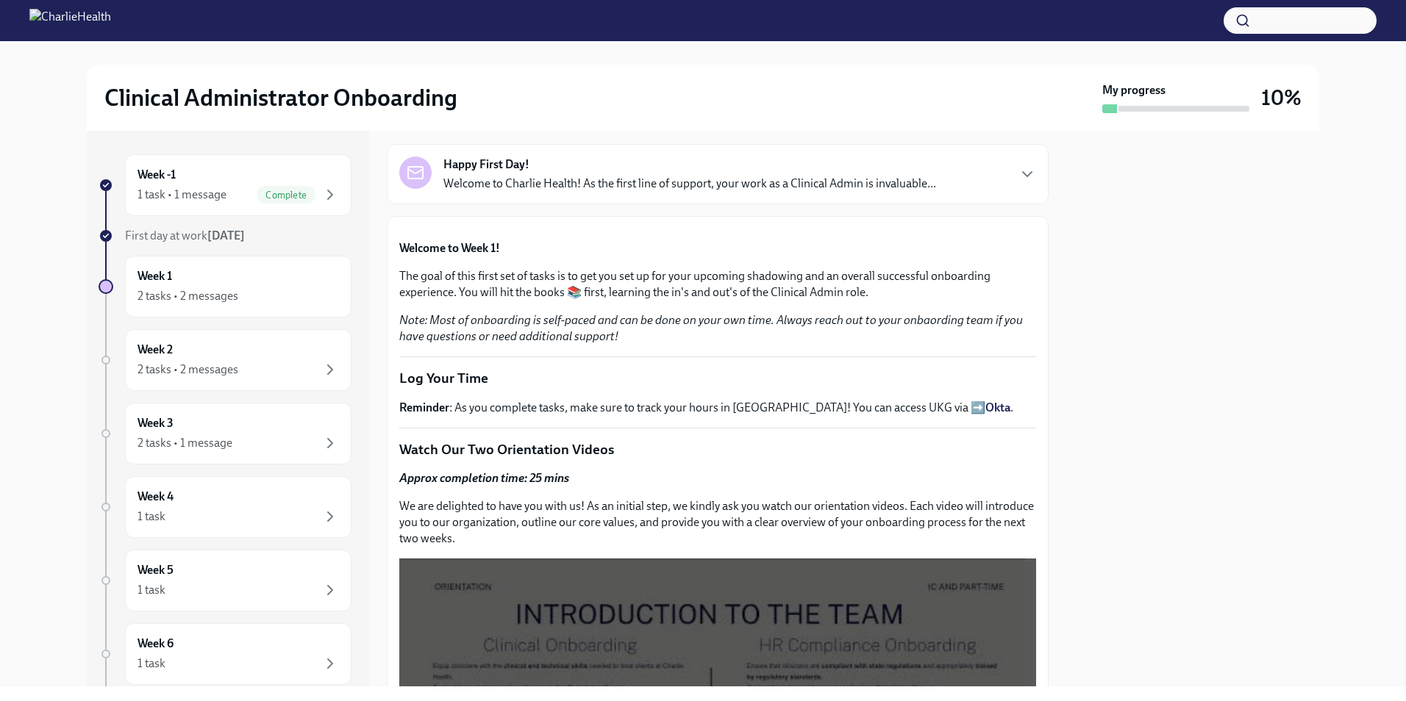
click at [937, 301] on p "The goal of this first set of tasks is to get you set up for your upcoming shad…" at bounding box center [717, 284] width 637 height 32
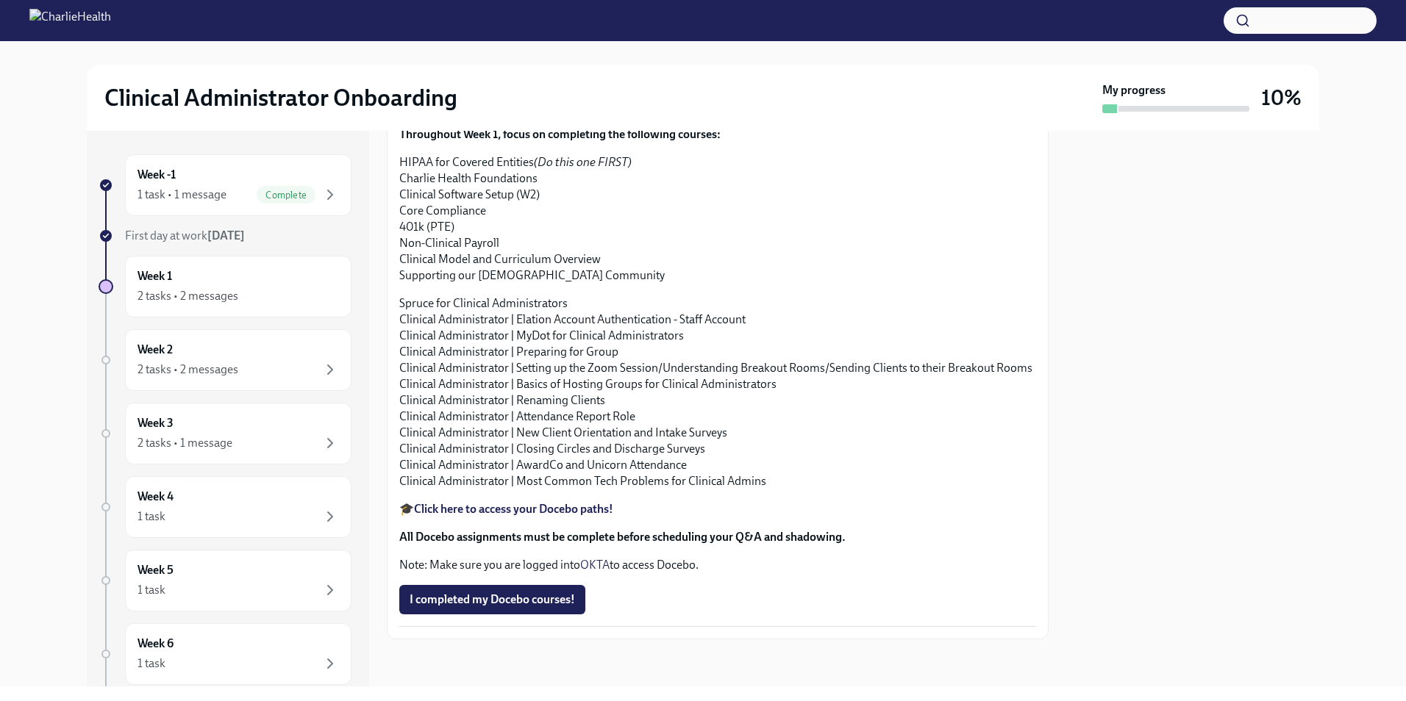
scroll to position [1757, 0]
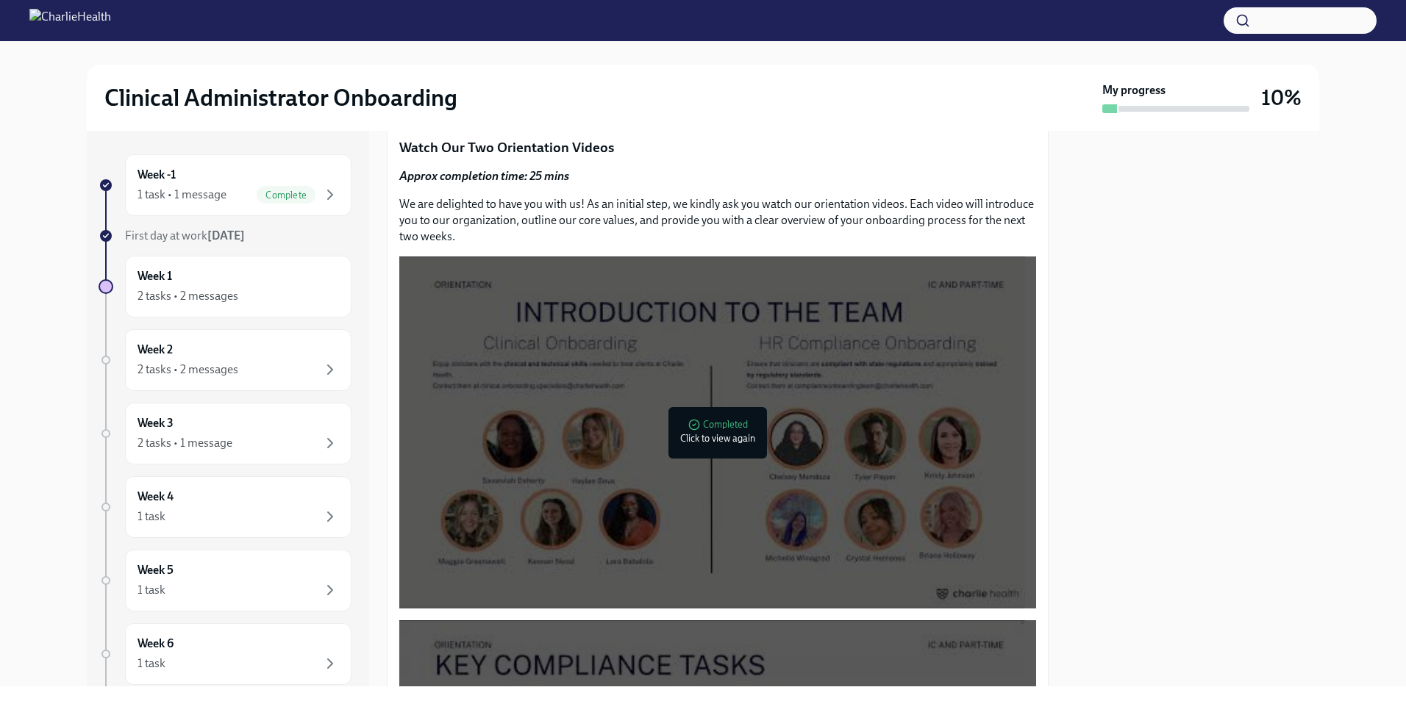
scroll to position [140, 0]
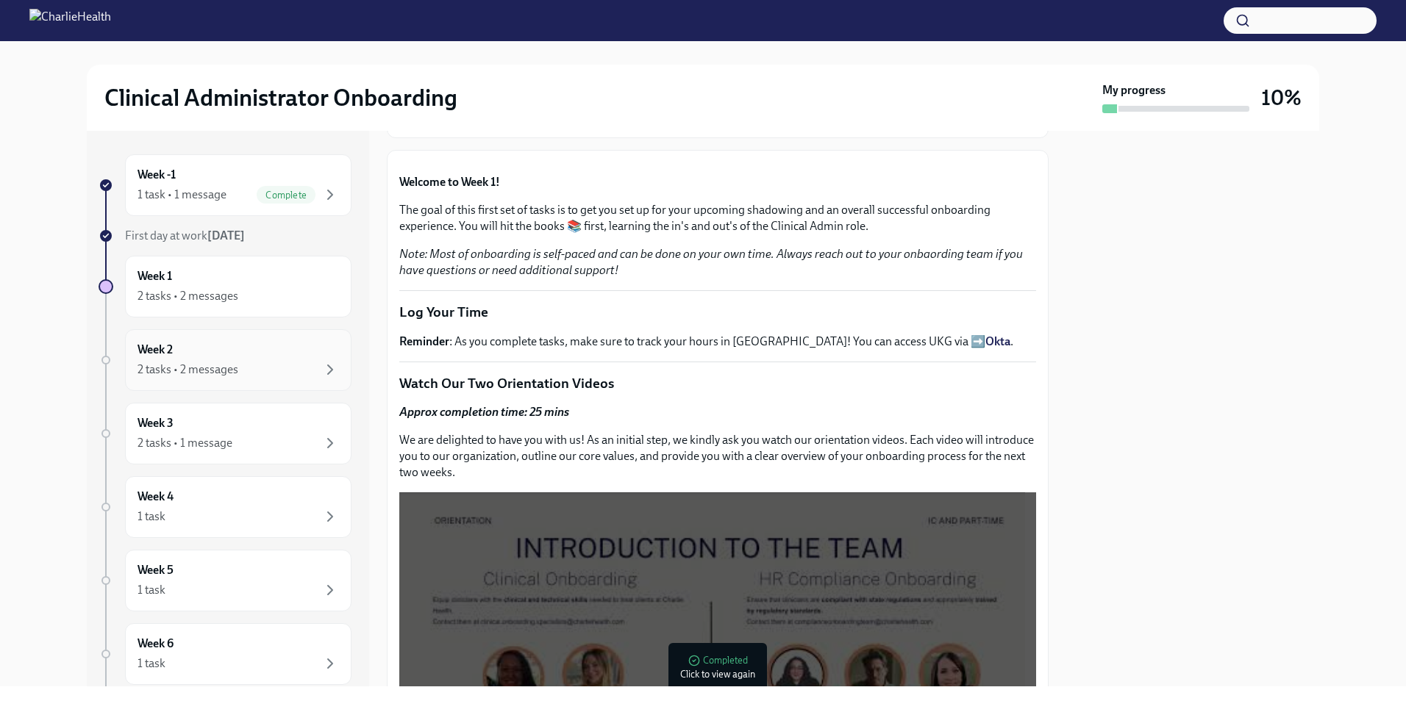
click at [267, 355] on div "Week 2 2 tasks • 2 messages" at bounding box center [238, 360] width 201 height 37
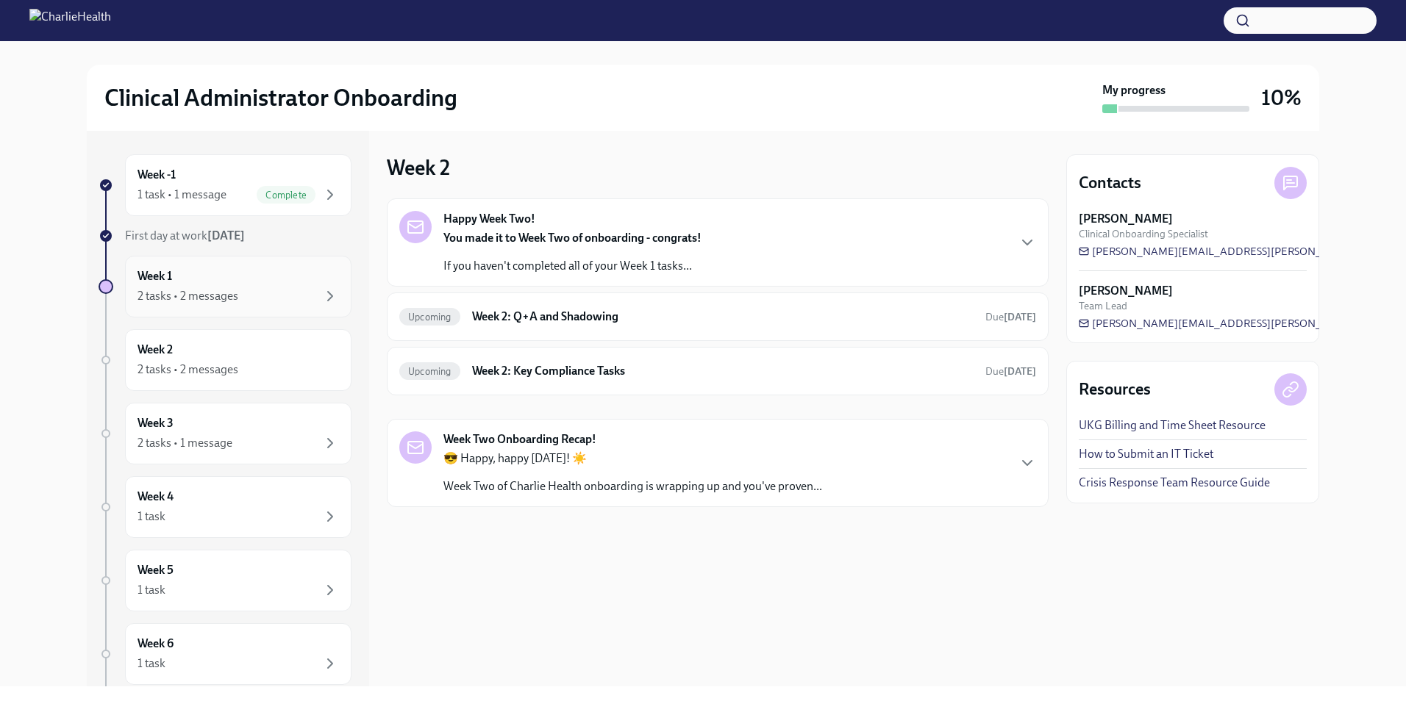
click at [277, 307] on div "Week 1 2 tasks • 2 messages" at bounding box center [238, 287] width 226 height 62
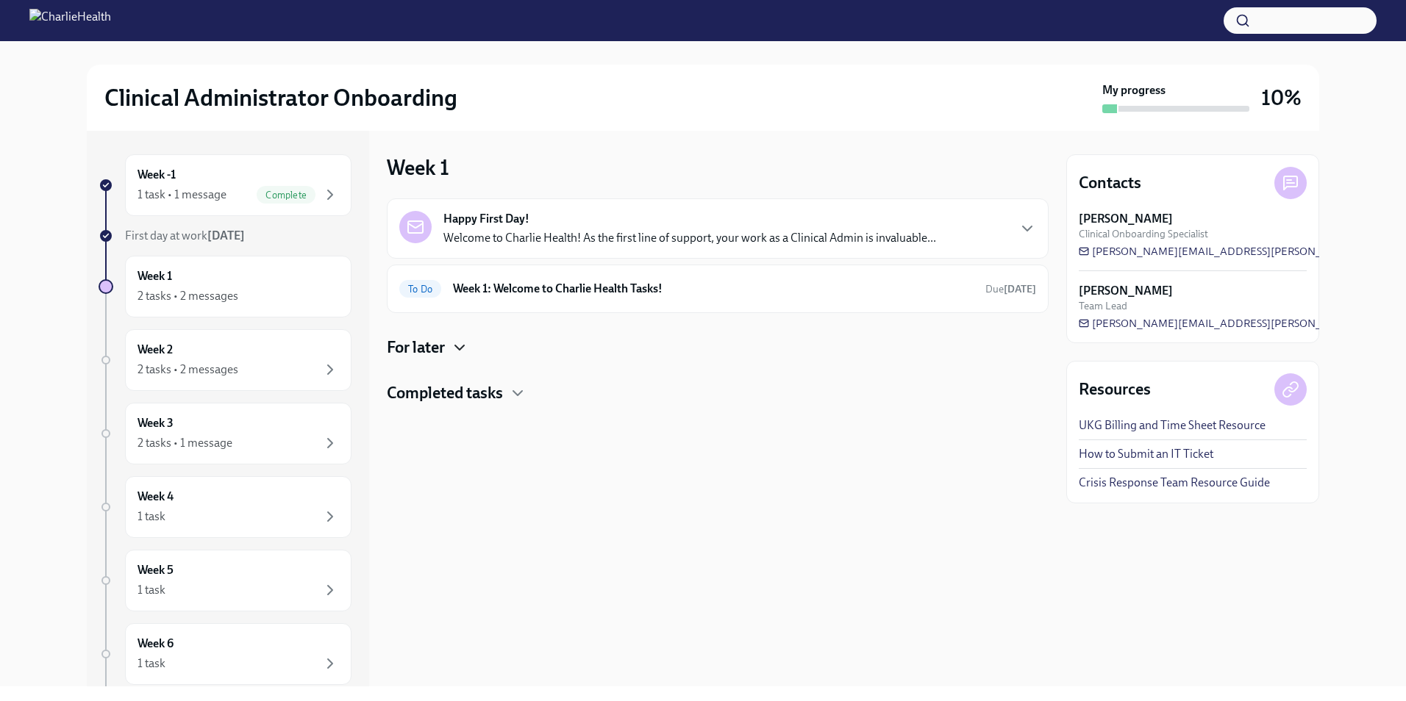
click at [454, 346] on icon "button" at bounding box center [460, 348] width 18 height 18
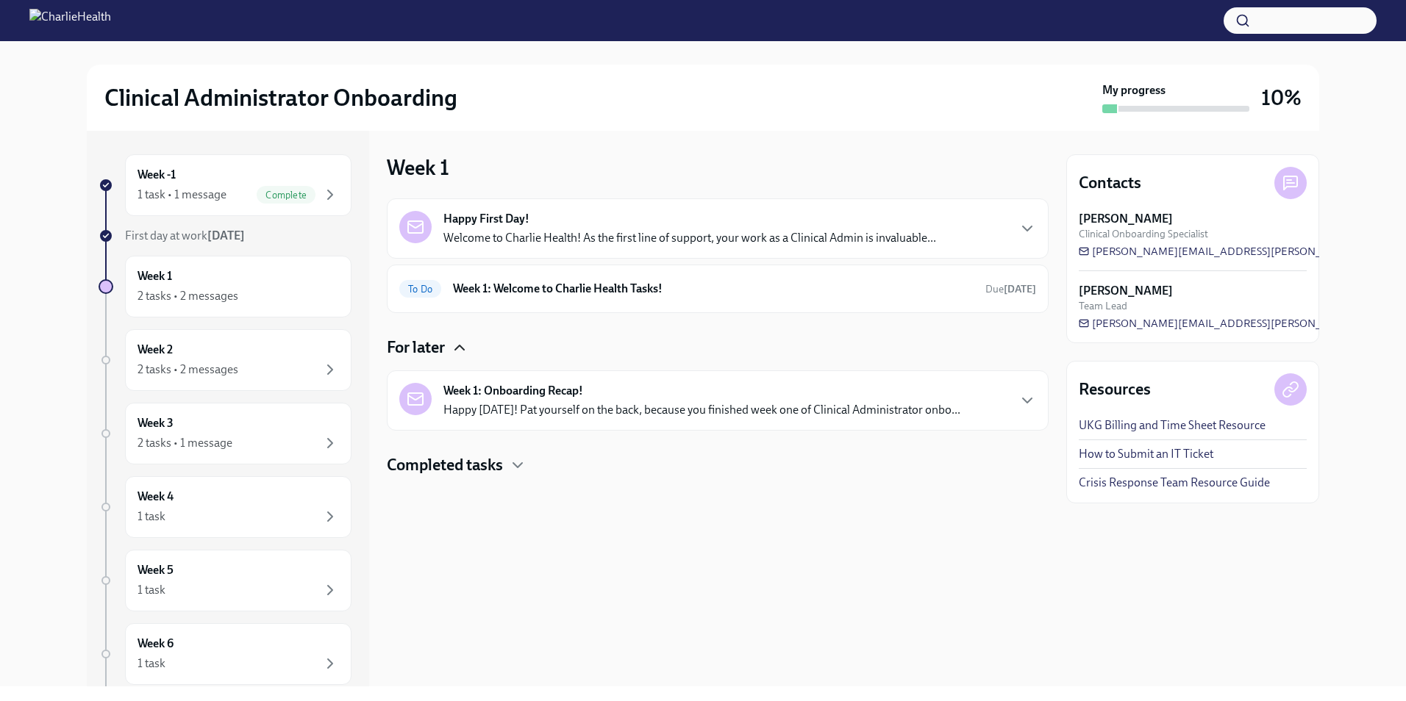
click at [660, 407] on p "Happy [DATE]! Pat yourself on the back, because you finished week one of Clinic…" at bounding box center [701, 410] width 517 height 16
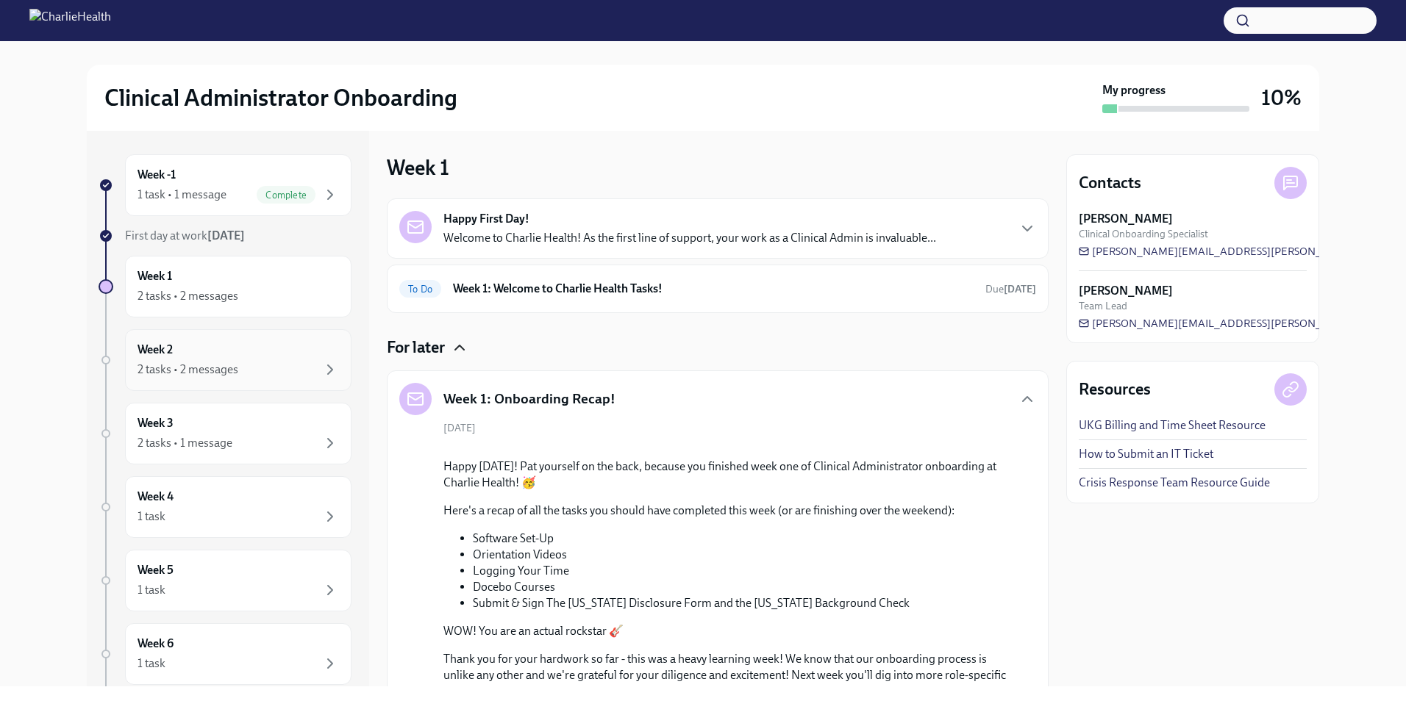
click at [293, 379] on div "Week 2 2 tasks • 2 messages" at bounding box center [238, 360] width 226 height 62
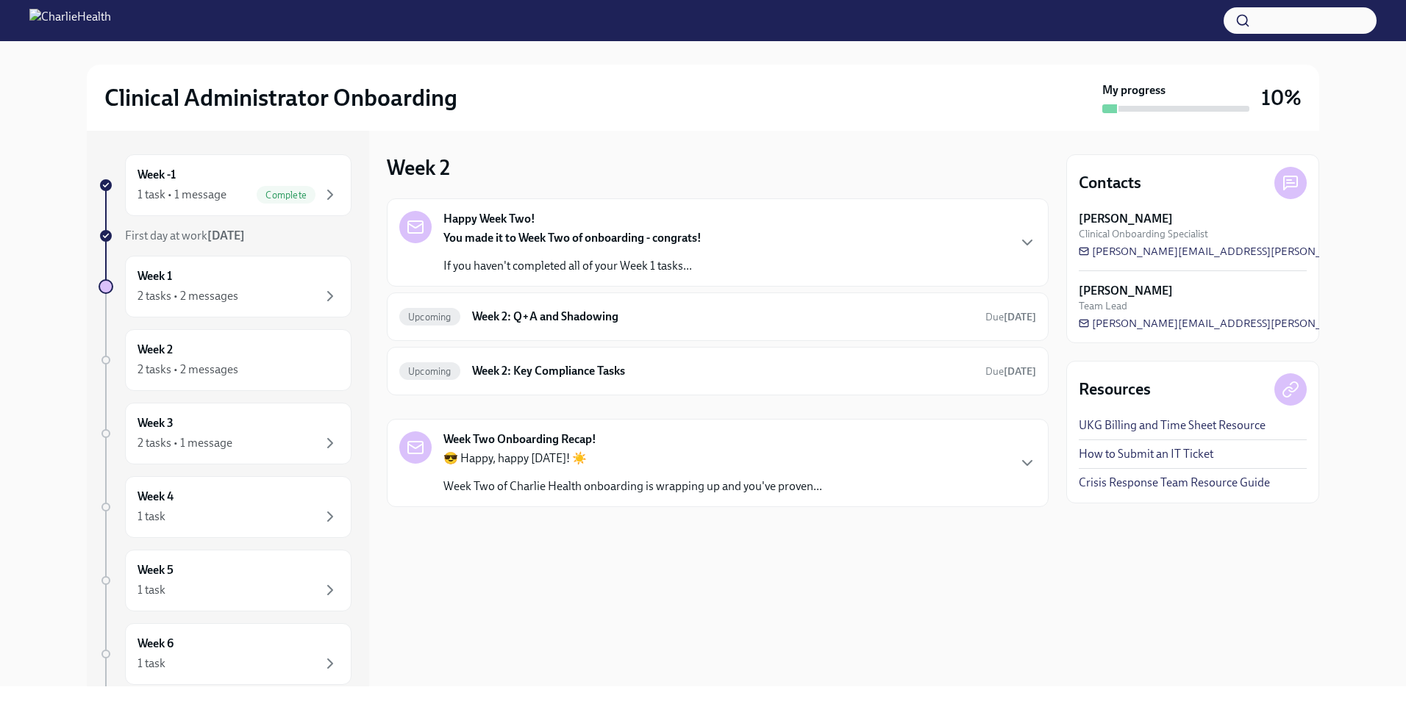
click at [832, 248] on div "Happy Week Two! You made it to Week Two of onboarding - congrats! If you haven'…" at bounding box center [717, 242] width 637 height 63
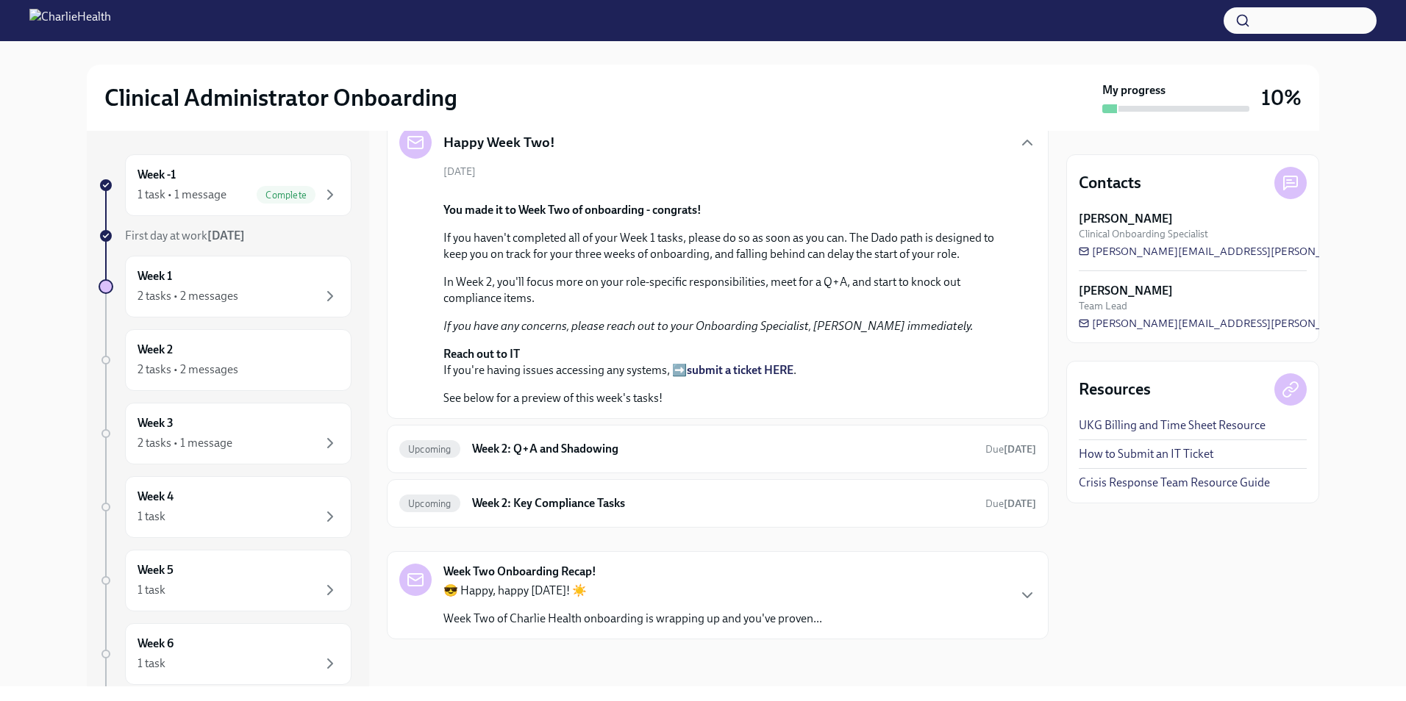
scroll to position [441, 0]
click at [707, 457] on h6 "Week 2: Q+A and Shadowing" at bounding box center [722, 449] width 501 height 16
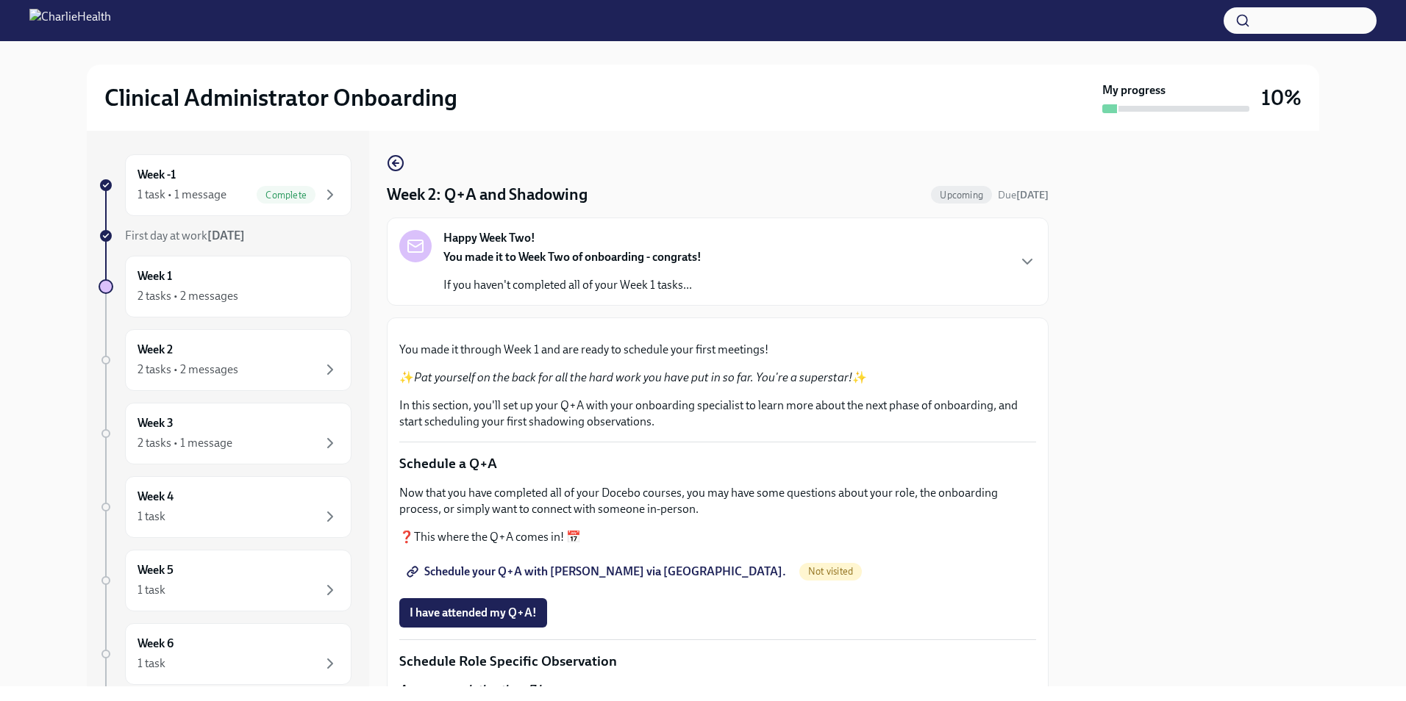
click at [835, 323] on div "You made it through Week 1 and are ready to schedule your first meetings! ✨ Pat…" at bounding box center [718, 707] width 662 height 778
click at [1033, 263] on div "Happy Week Two! You made it to Week Two of onboarding - congrats! If you haven'…" at bounding box center [718, 262] width 662 height 88
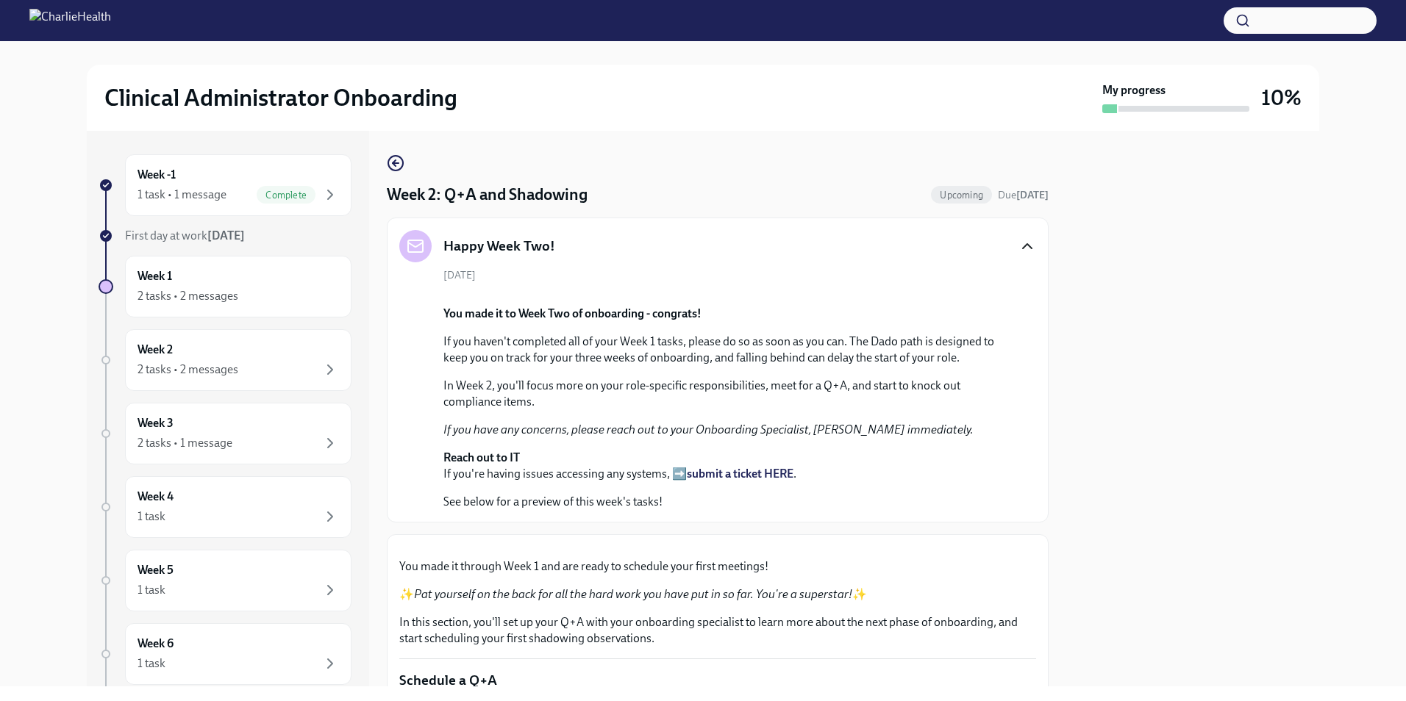
click at [1018, 250] on icon "button" at bounding box center [1027, 247] width 18 height 18
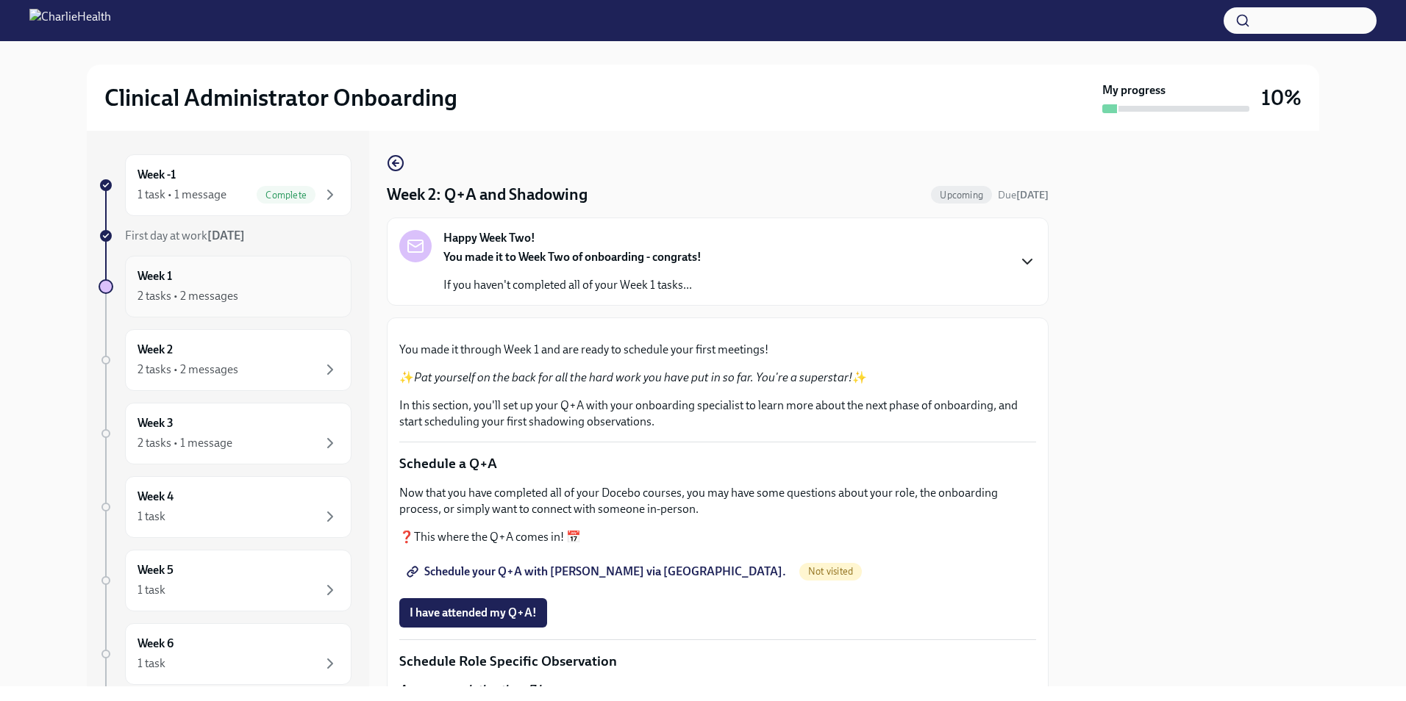
click at [216, 290] on div "2 tasks • 2 messages" at bounding box center [188, 296] width 101 height 16
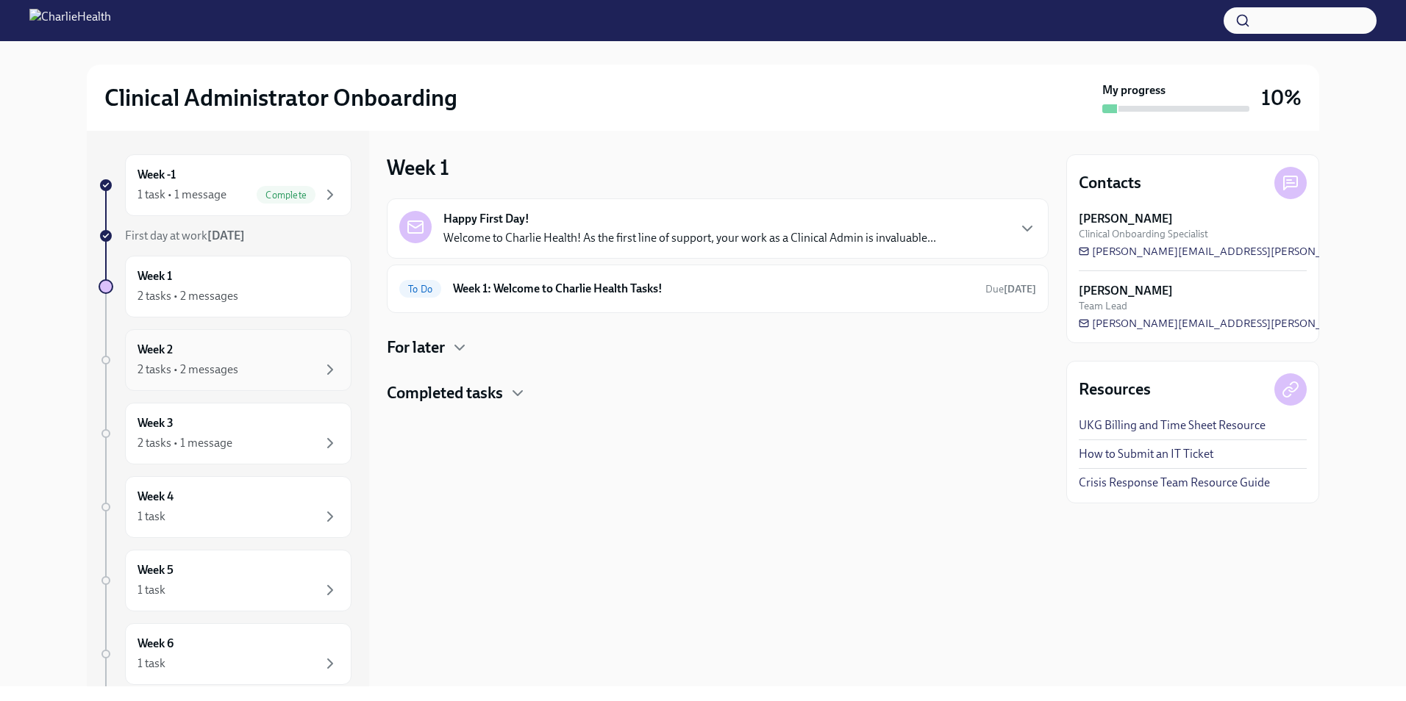
click at [222, 370] on div "2 tasks • 2 messages" at bounding box center [188, 370] width 101 height 16
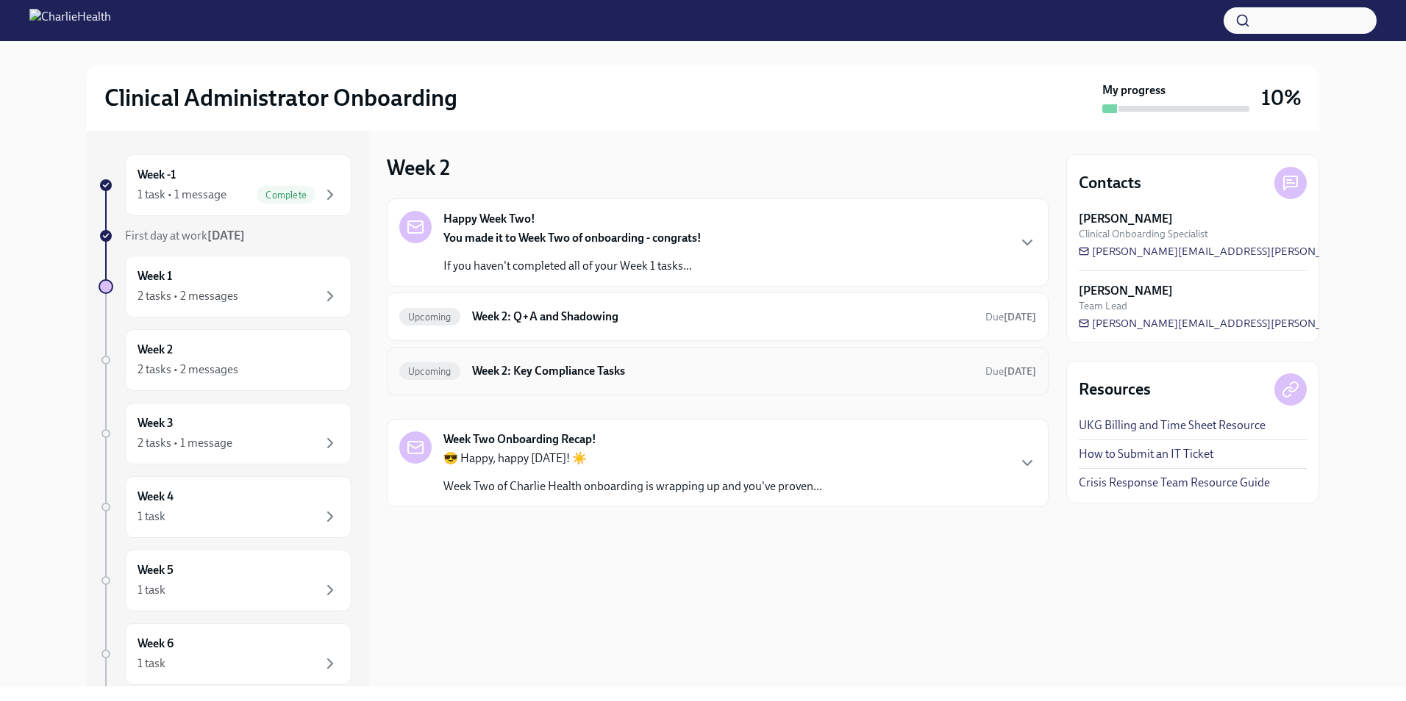
click at [668, 369] on h6 "Week 2: Key Compliance Tasks" at bounding box center [722, 371] width 501 height 16
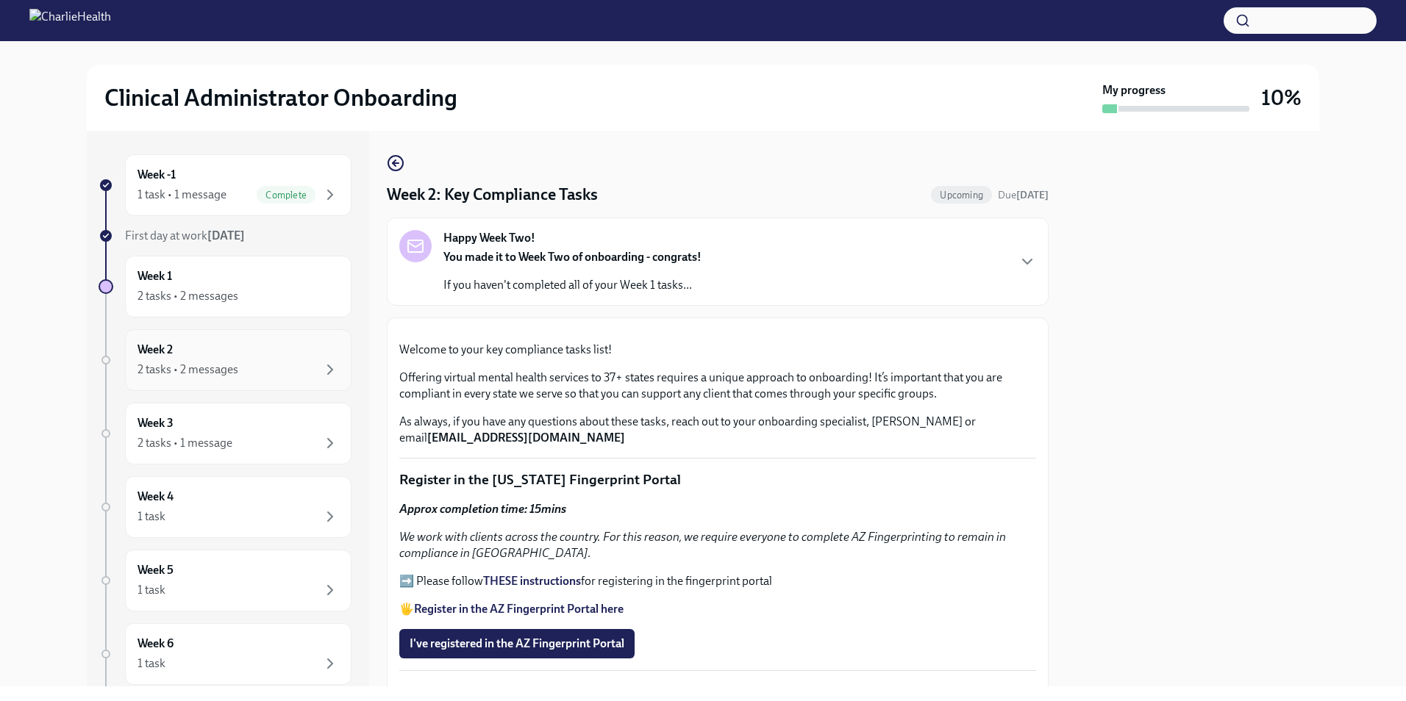
click at [266, 360] on div "Week 2 2 tasks • 2 messages" at bounding box center [238, 360] width 201 height 37
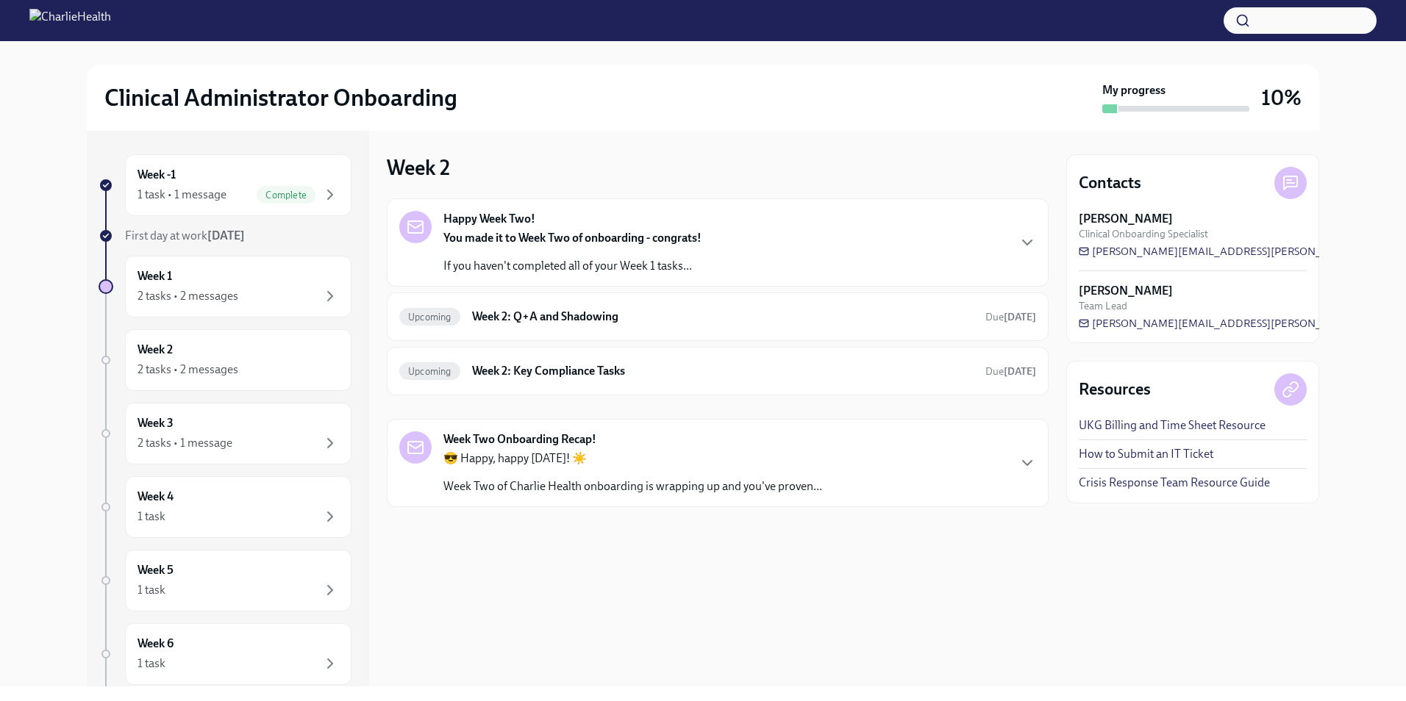
click at [884, 450] on div "Week Two Onboarding Recap! 😎 Happy, happy [DATE]! ☀️ Week Two of Charlie Health…" at bounding box center [717, 463] width 637 height 63
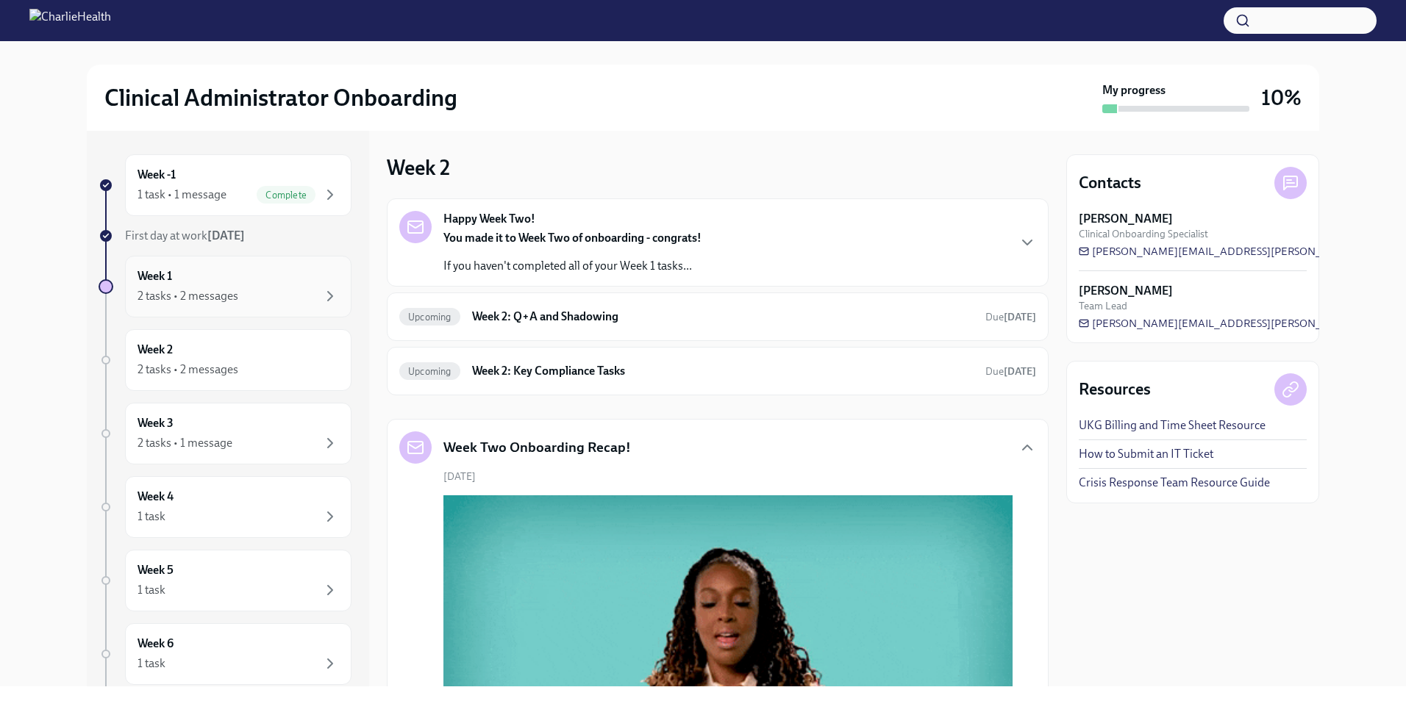
click at [309, 285] on div "Week 1 2 tasks • 2 messages" at bounding box center [238, 286] width 201 height 37
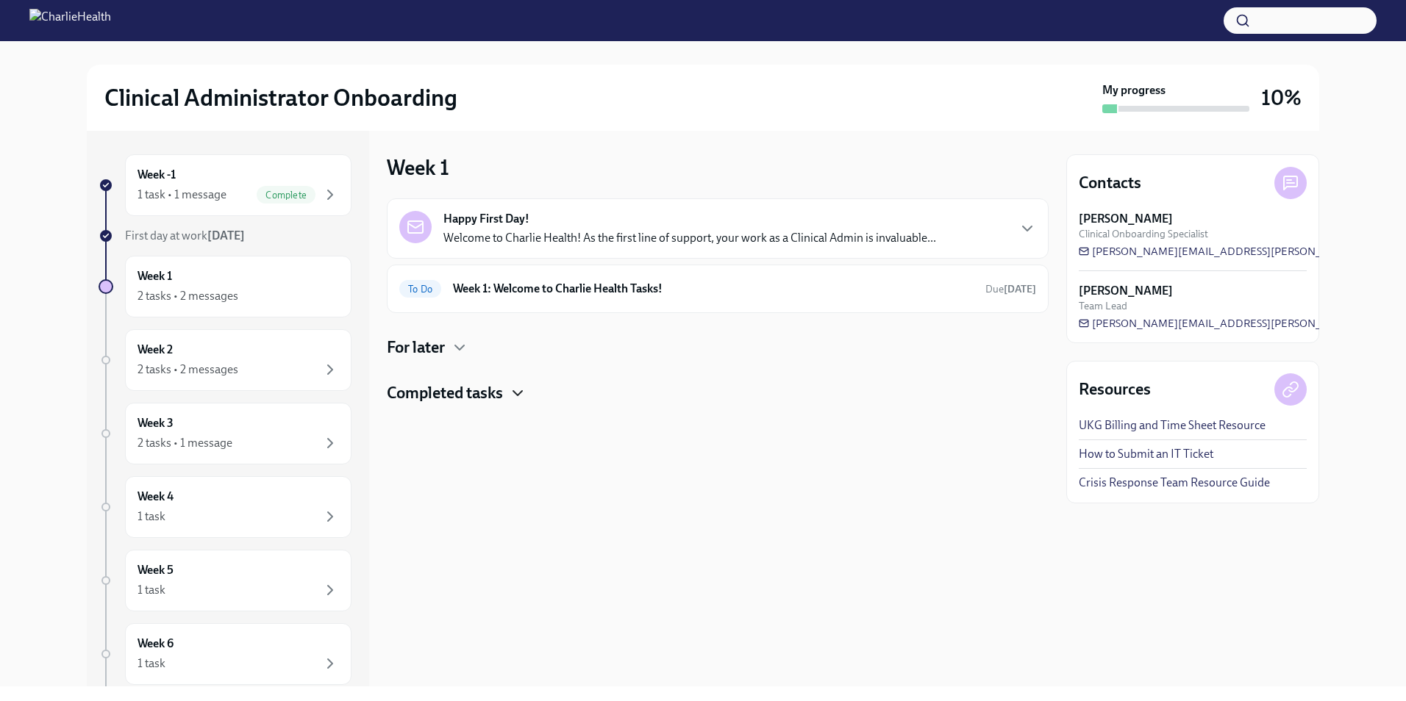
click at [512, 395] on icon "button" at bounding box center [518, 394] width 18 height 18
click at [517, 394] on icon "button" at bounding box center [517, 393] width 9 height 4
click at [449, 346] on div "For later" at bounding box center [718, 348] width 662 height 22
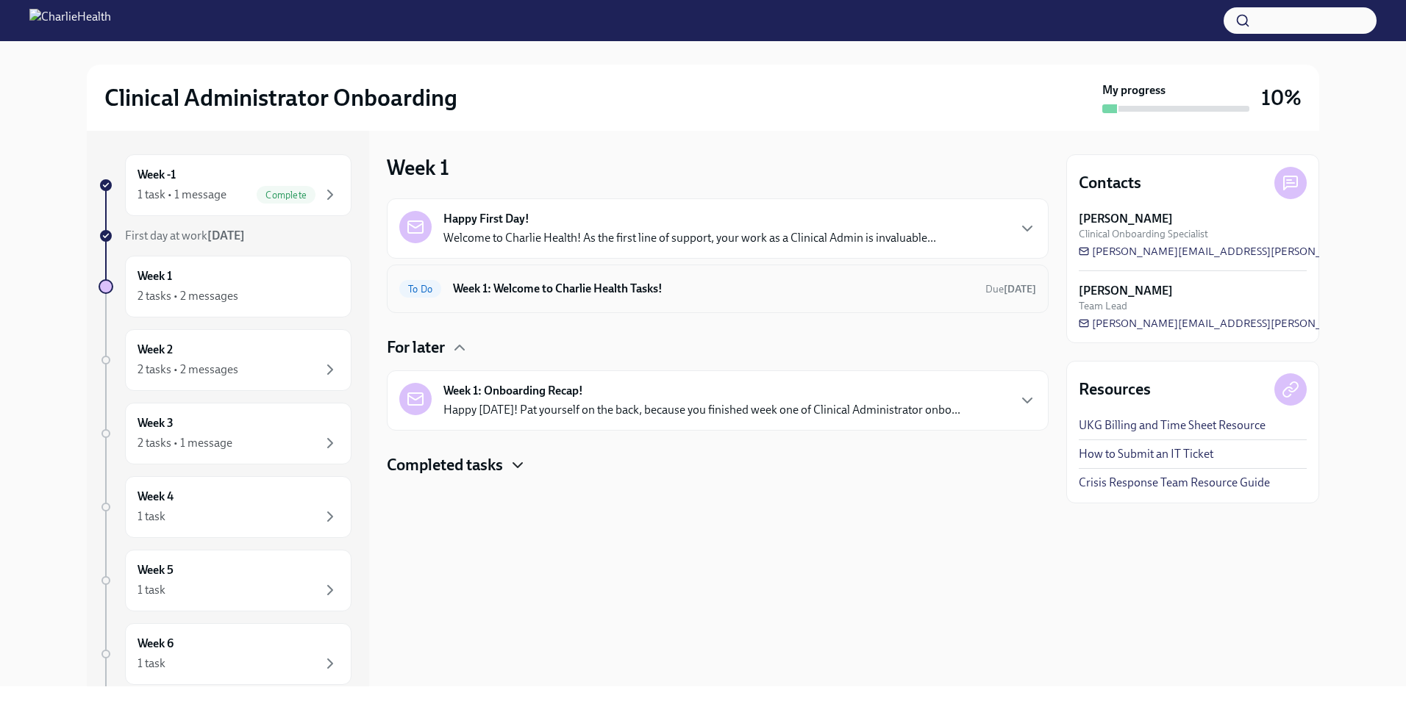
click at [682, 296] on h6 "Week 1: Welcome to Charlie Health Tasks!" at bounding box center [713, 289] width 521 height 16
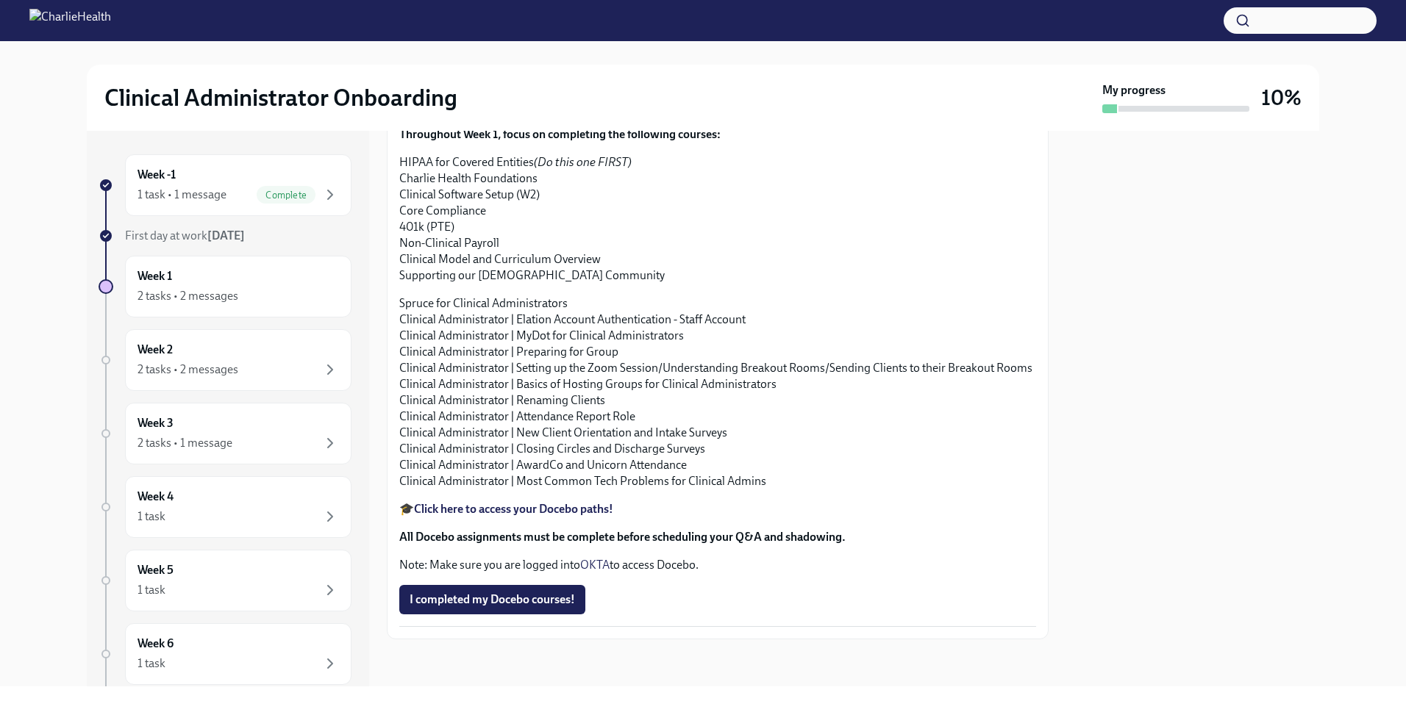
scroll to position [1537, 0]
